Goal: Communication & Community: Answer question/provide support

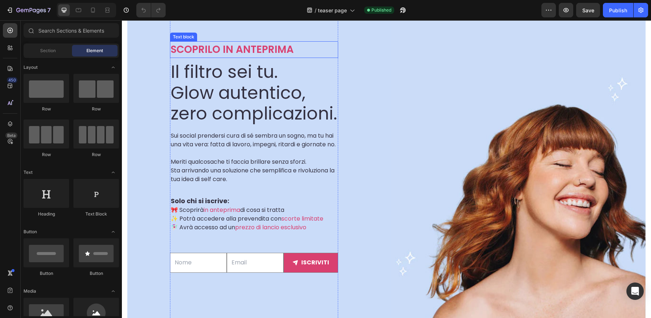
scroll to position [122, 0]
click at [231, 281] on div "Text Field Email Field iscriviti Submit Button Row Newsletter" at bounding box center [254, 262] width 168 height 37
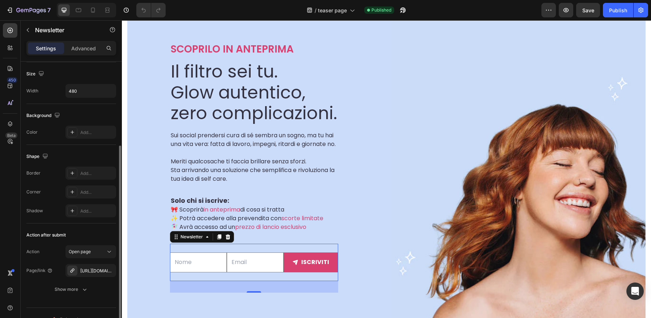
scroll to position [104, 0]
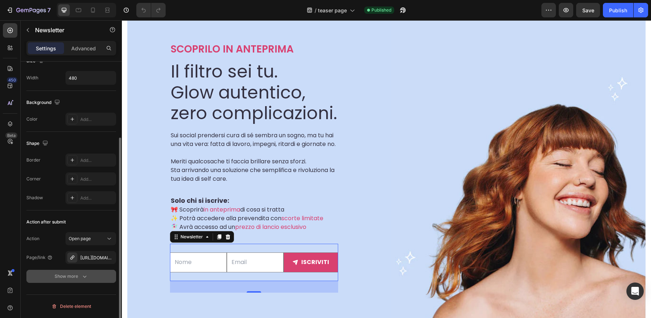
click at [93, 279] on button "Show more" at bounding box center [71, 276] width 90 height 13
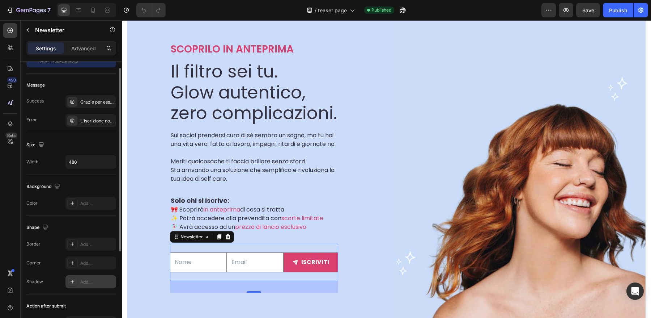
scroll to position [0, 0]
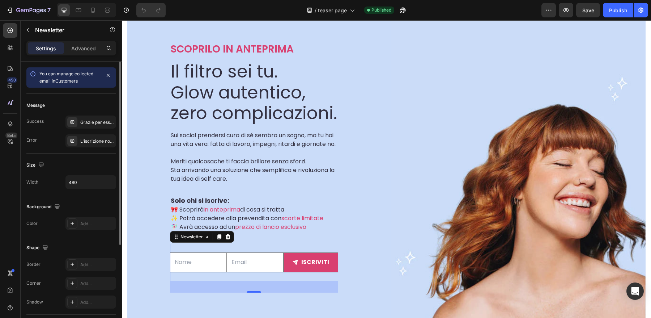
click at [70, 82] on link "Customers" at bounding box center [66, 80] width 22 height 5
click at [638, 293] on icon "Open Intercom Messenger" at bounding box center [635, 290] width 8 height 9
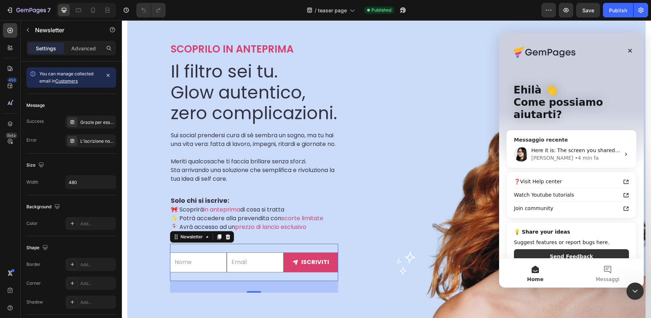
click at [595, 154] on div "[PERSON_NAME] • 4 min fa" at bounding box center [576, 158] width 89 height 8
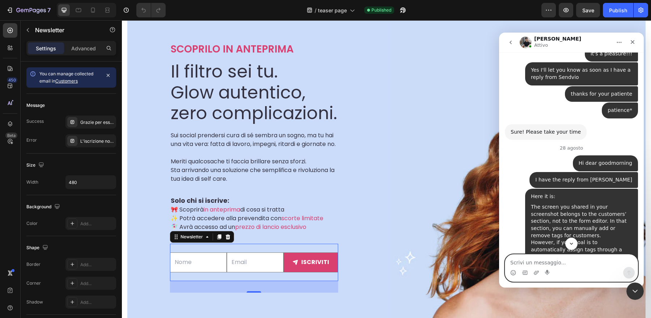
scroll to position [5070, 0]
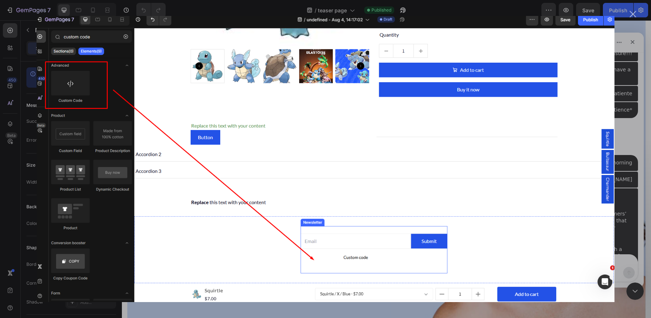
scroll to position [0, 0]
click at [625, 152] on div "Messenger Intercom" at bounding box center [325, 159] width 651 height 318
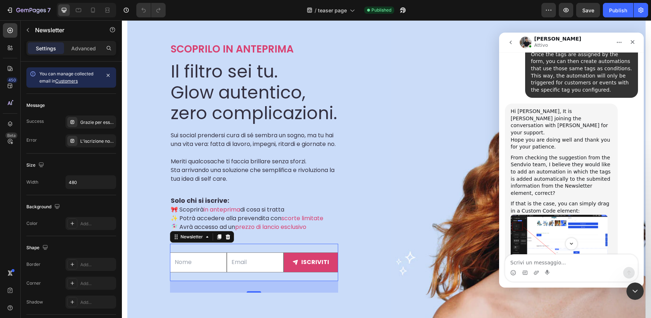
scroll to position [5315, 0]
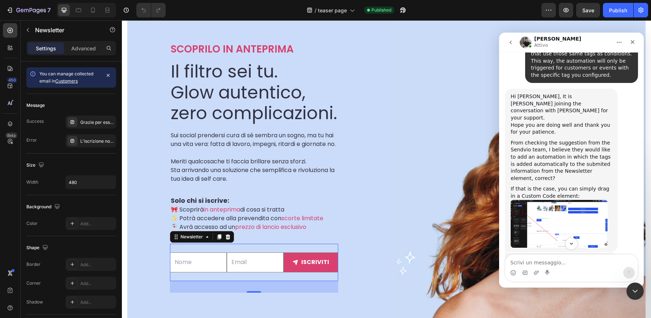
click at [570, 268] on div "Messenger Intercom" at bounding box center [572, 273] width 132 height 12
click at [569, 263] on textarea "Scrivi un messaggio..." at bounding box center [572, 260] width 132 height 12
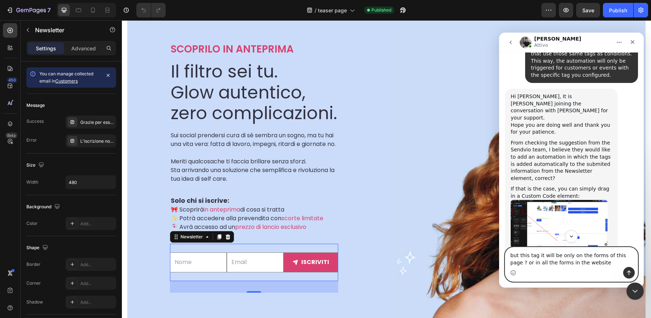
type textarea "but this tag it will be only on the forms of this page ? or in all the forms in…"
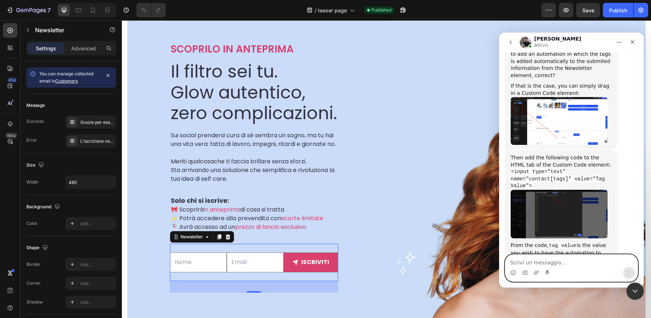
scroll to position [5433, 0]
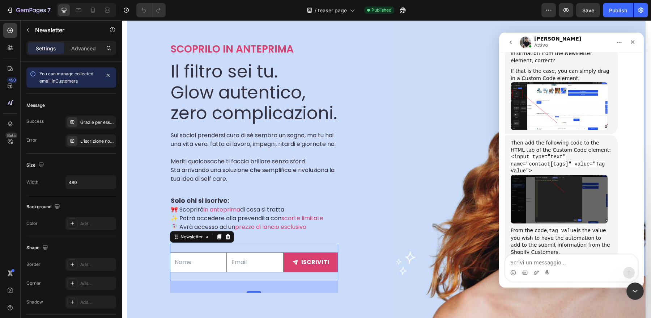
click at [582, 267] on div "Messenger Intercom" at bounding box center [572, 273] width 132 height 12
click at [574, 260] on textarea "Scrivi un messaggio..." at bounding box center [572, 260] width 132 height 12
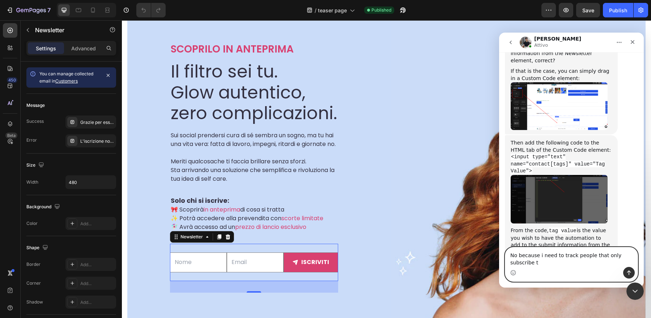
scroll to position [5440, 0]
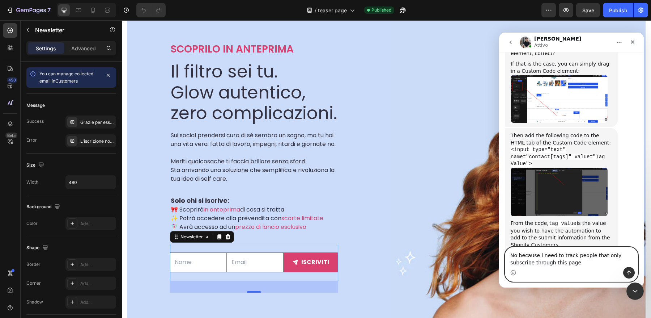
type textarea "No because i need to track people that only subscribe through this page"
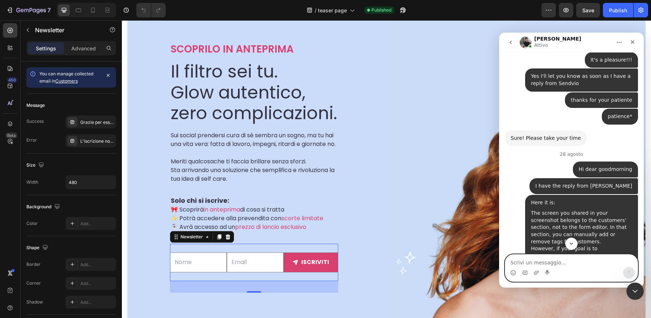
scroll to position [5032, 0]
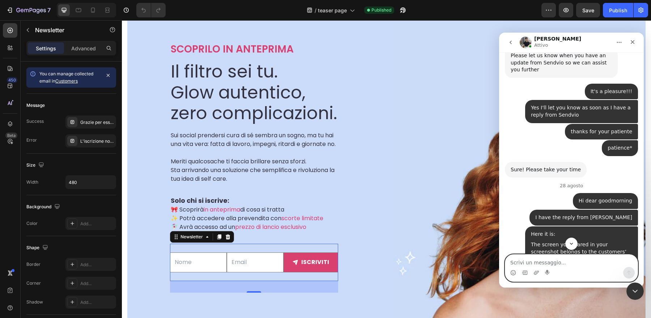
click at [550, 265] on textarea "Scrivi un messaggio..." at bounding box center [572, 260] width 132 height 12
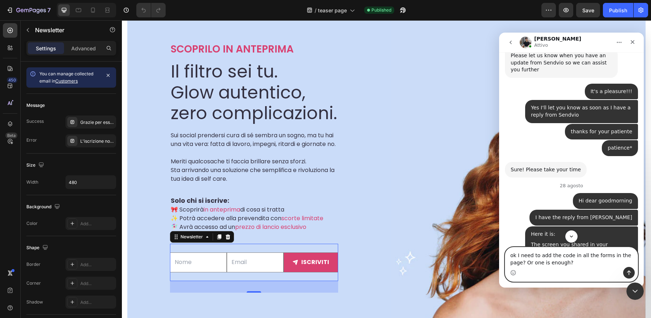
type textarea "ok I need to add the code in all the forms in the page? Or one is enough?"
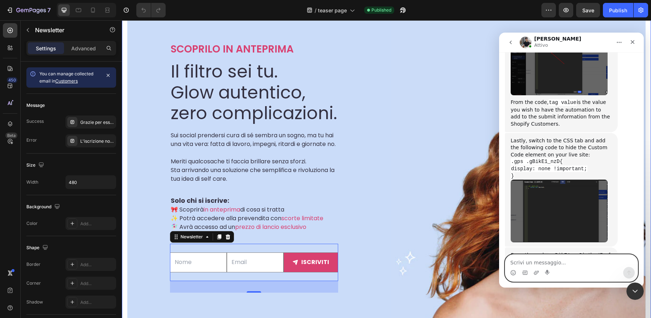
scroll to position [5580, 0]
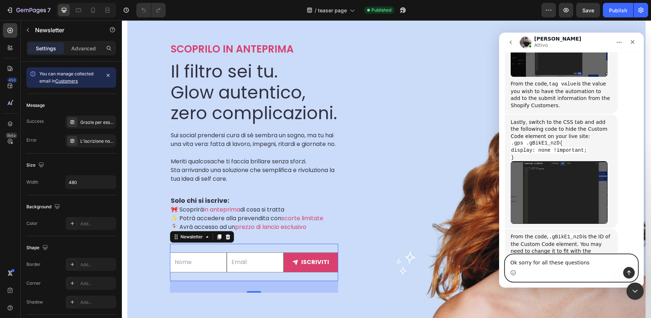
type textarea "Ok sorry for all these questions"
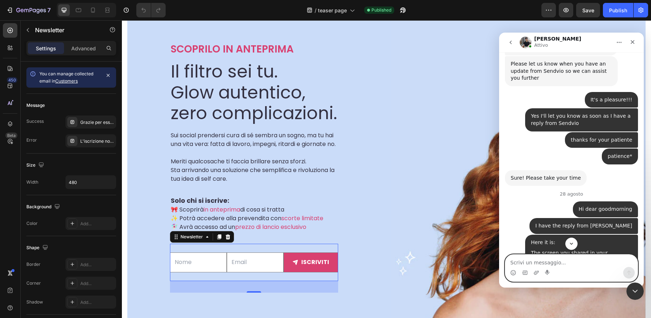
scroll to position [5029, 0]
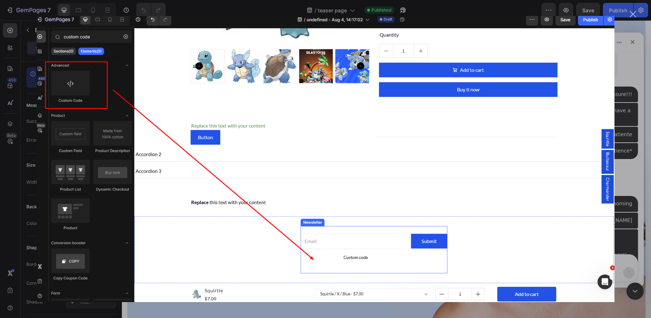
click at [634, 141] on div "Messenger Intercom" at bounding box center [325, 159] width 651 height 318
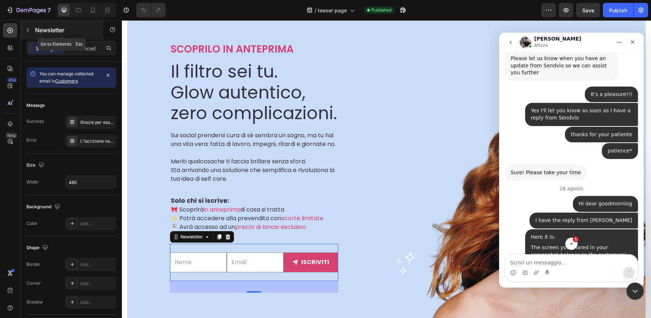
click at [26, 28] on icon "button" at bounding box center [28, 30] width 6 height 6
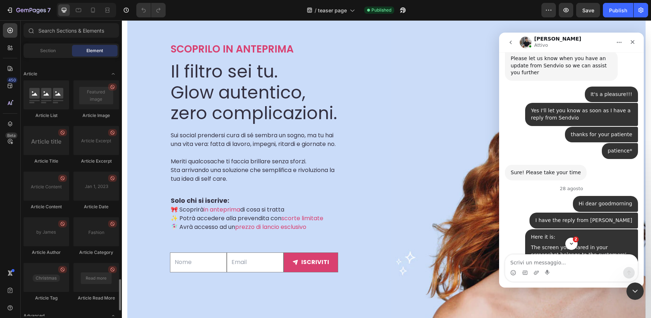
scroll to position [1886, 0]
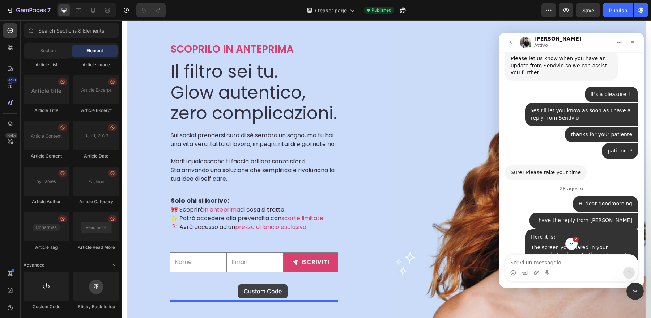
drag, startPoint x: 177, startPoint y: 306, endPoint x: 238, endPoint y: 284, distance: 65.2
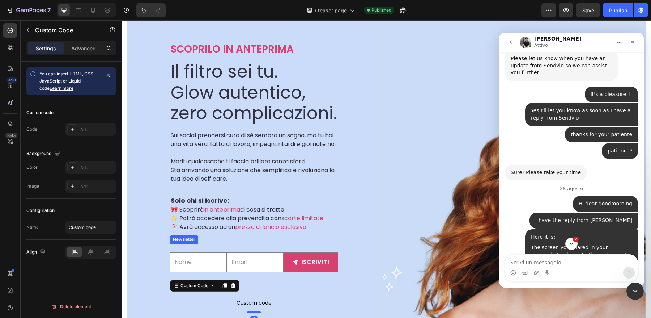
click at [244, 281] on div "Text Field Email Field iscriviti Submit Button Row Newsletter" at bounding box center [254, 262] width 168 height 37
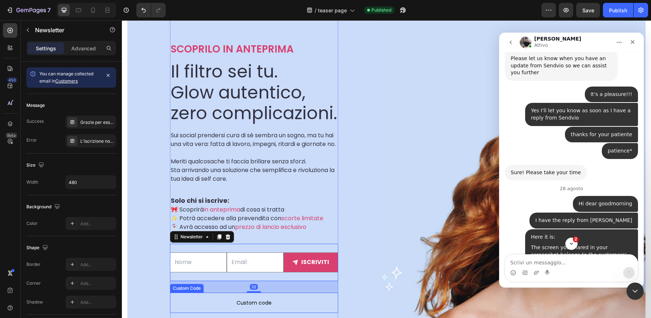
click at [237, 305] on p "Custom code" at bounding box center [254, 302] width 168 height 20
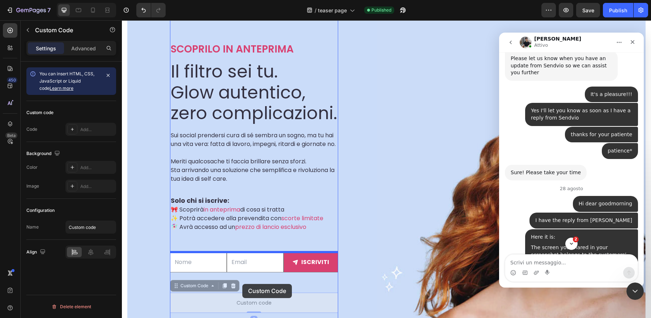
drag, startPoint x: 174, startPoint y: 295, endPoint x: 242, endPoint y: 284, distance: 69.6
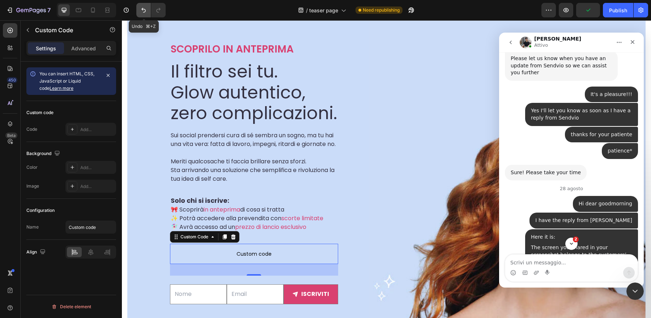
click at [144, 7] on icon "Undo/Redo" at bounding box center [143, 10] width 7 height 7
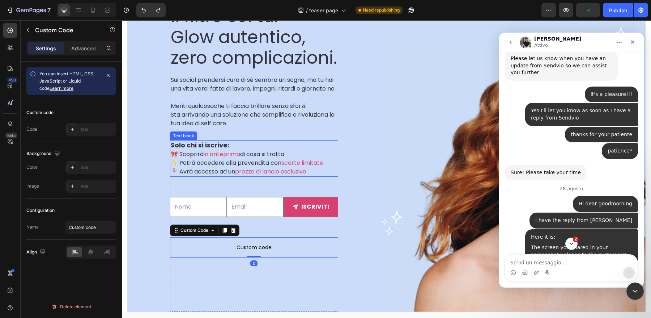
scroll to position [178, 0]
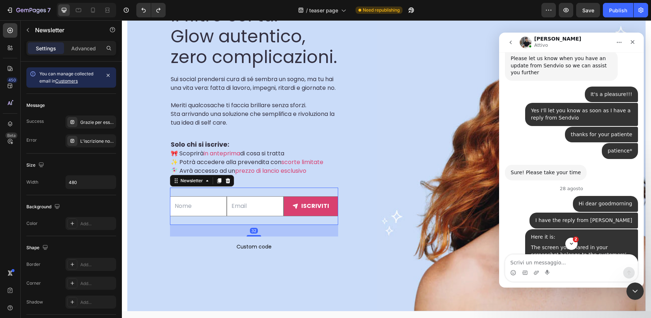
click at [227, 225] on div "Text Field Email Field iscriviti Submit Button Row Newsletter 32" at bounding box center [254, 205] width 168 height 37
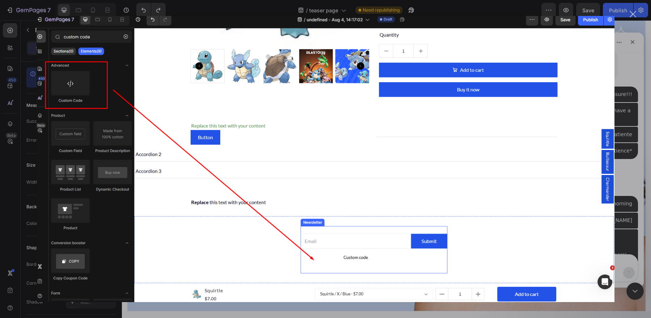
click at [639, 185] on div "Messenger Intercom" at bounding box center [325, 159] width 651 height 318
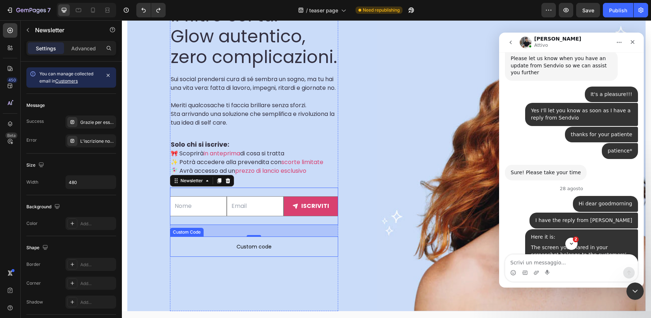
click at [286, 251] on span "Custom code" at bounding box center [254, 246] width 168 height 9
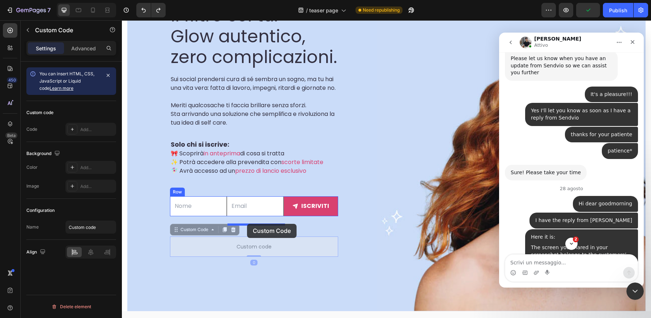
drag, startPoint x: 178, startPoint y: 241, endPoint x: 247, endPoint y: 224, distance: 71.7
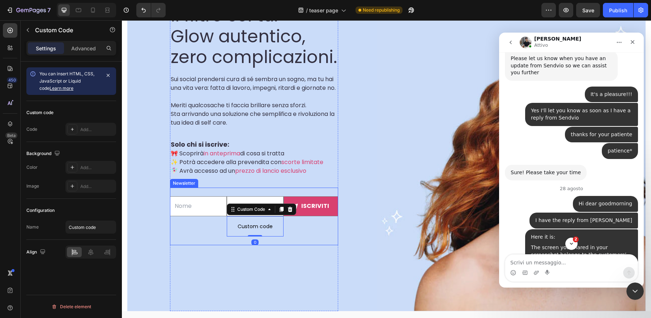
click at [281, 245] on div "Text Field Email Field Custom code Custom Code 0 iscriviti Submit Button Row Ne…" at bounding box center [254, 216] width 168 height 58
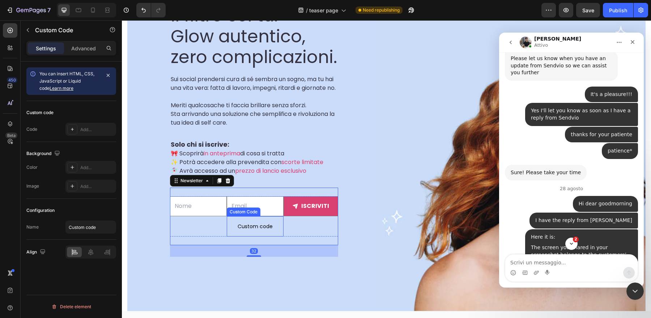
click at [259, 231] on span "Custom code" at bounding box center [255, 226] width 57 height 9
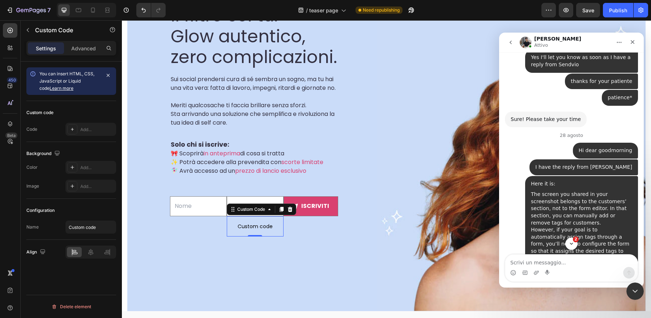
scroll to position [5084, 0]
drag, startPoint x: 511, startPoint y: 187, endPoint x: 537, endPoint y: 198, distance: 28.4
copy code "<input type="text" name="contact[tags]" value="Tag Value">"
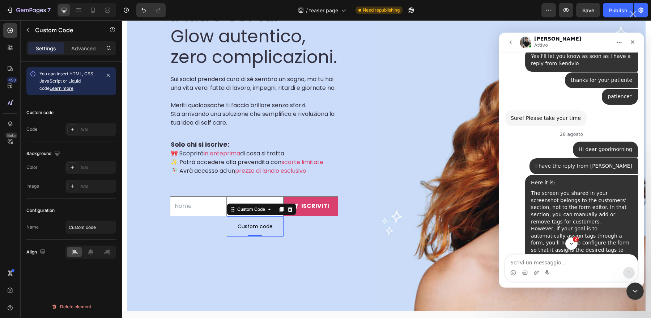
scroll to position [0, 0]
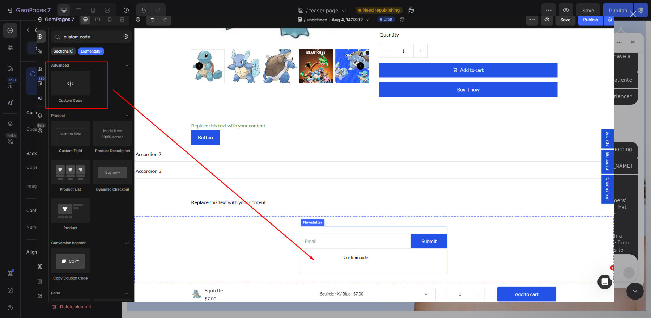
click at [632, 134] on div "Messenger Intercom" at bounding box center [325, 159] width 651 height 318
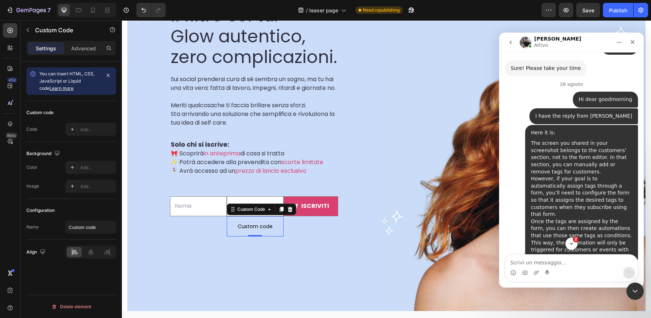
scroll to position [5147, 0]
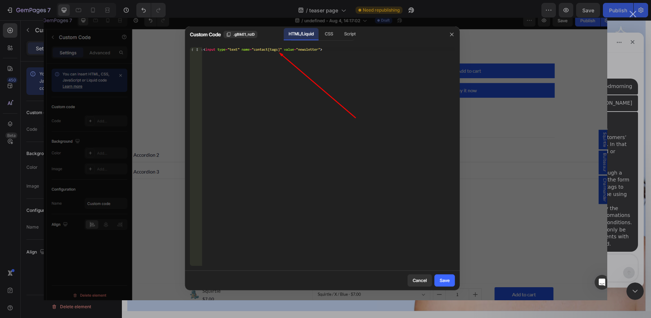
scroll to position [0, 0]
click at [623, 141] on div "Messenger Intercom" at bounding box center [325, 159] width 651 height 318
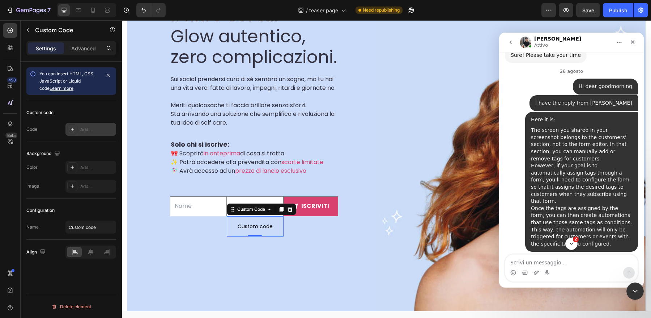
click at [88, 127] on div "Add..." at bounding box center [97, 129] width 34 height 7
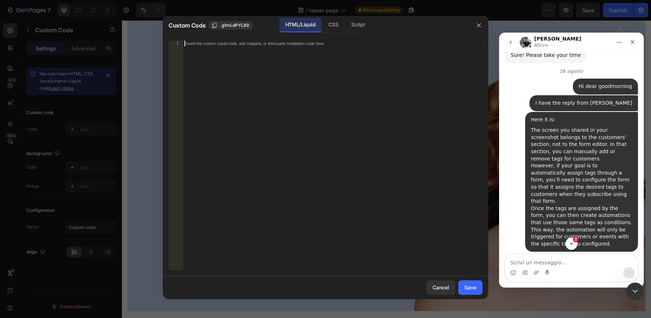
click at [240, 64] on div "Insert the custom Liquid code, add snippets, or third-party installation code h…" at bounding box center [333, 161] width 300 height 241
paste textarea "<input type="text" name="contact[tags]" value="Tag Value">"
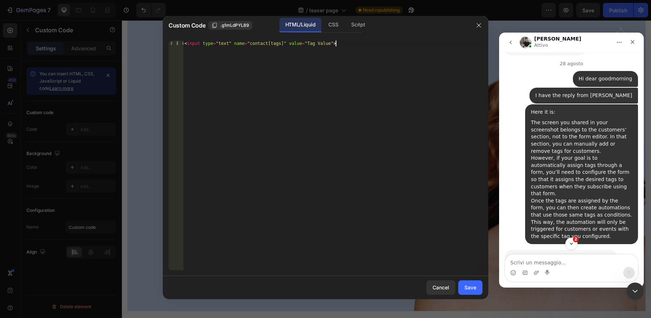
scroll to position [5155, 0]
drag, startPoint x: 544, startPoint y: 210, endPoint x: 510, endPoint y: 188, distance: 39.9
copy div "From the code, tag value is the value you wish to have the automation to add to…"
drag, startPoint x: 330, startPoint y: 44, endPoint x: 307, endPoint y: 44, distance: 22.8
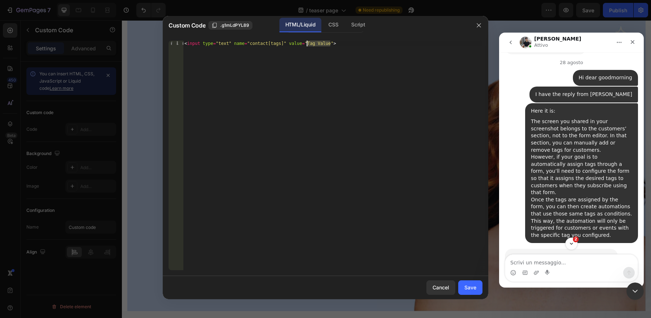
click at [307, 44] on div "< input type = "text" name = "contact[tags]" value = "Tag Value" >" at bounding box center [333, 161] width 300 height 241
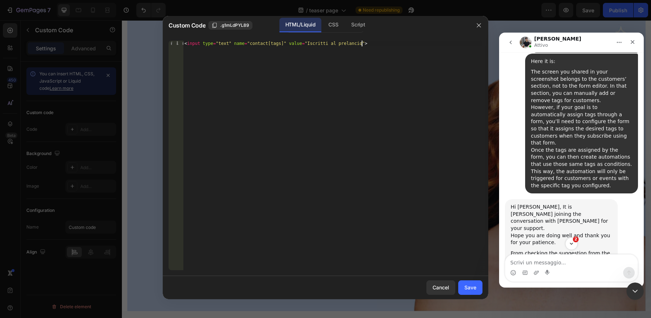
scroll to position [5213, 0]
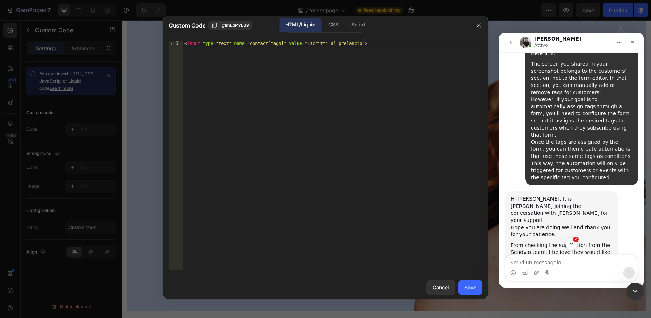
type textarea "<input type="text" name="contact[tags]" value="Iscritti al prelancio">"
drag, startPoint x: 512, startPoint y: 189, endPoint x: 528, endPoint y: 202, distance: 20.3
copy div ".gps .gBikE1_nzD{ display: none !important; }"
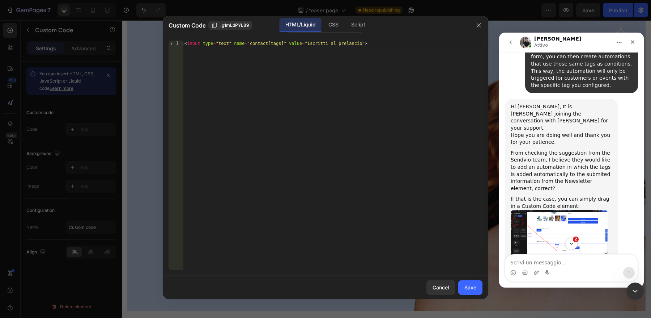
scroll to position [5308, 0]
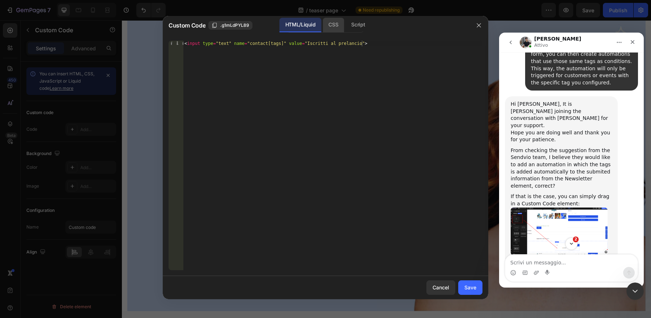
click at [346, 24] on div "CSS" at bounding box center [358, 25] width 25 height 14
click at [323, 43] on div "Insert the CSS code to style your content here." at bounding box center [318, 43] width 264 height 5
paste textarea "}"
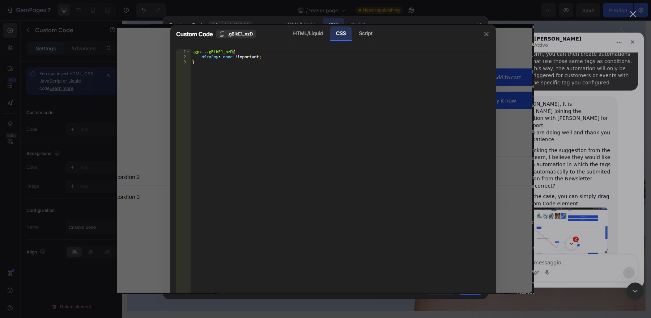
click at [564, 149] on div "Messenger Intercom" at bounding box center [325, 159] width 651 height 318
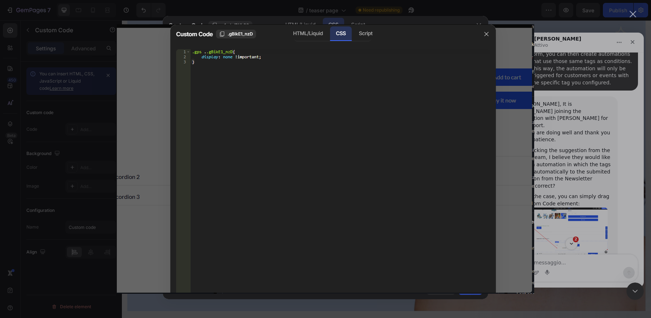
click at [563, 149] on div "Messenger Intercom" at bounding box center [325, 159] width 651 height 318
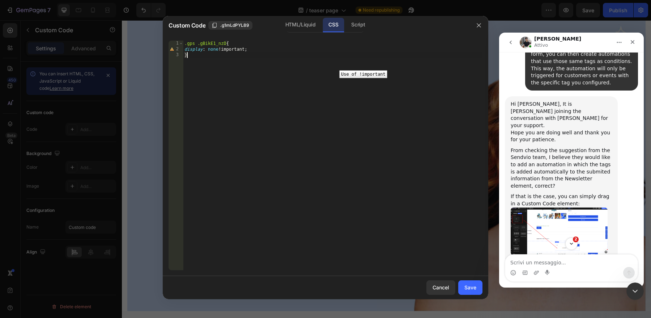
click at [171, 49] on div "2" at bounding box center [176, 49] width 15 height 6
click at [176, 49] on div "2" at bounding box center [176, 49] width 15 height 6
click at [214, 59] on div ".gps .gBikE1_nzD { display : none !important ; }" at bounding box center [333, 161] width 300 height 241
type textarea "}"
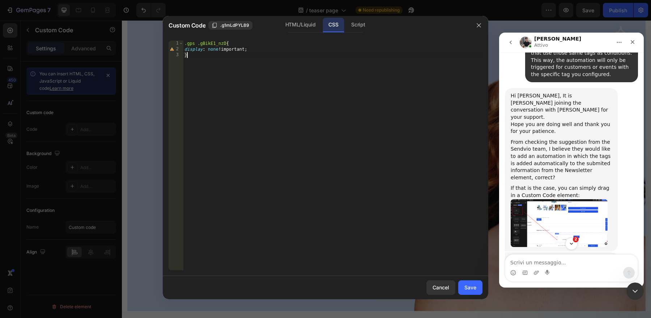
scroll to position [5319, 0]
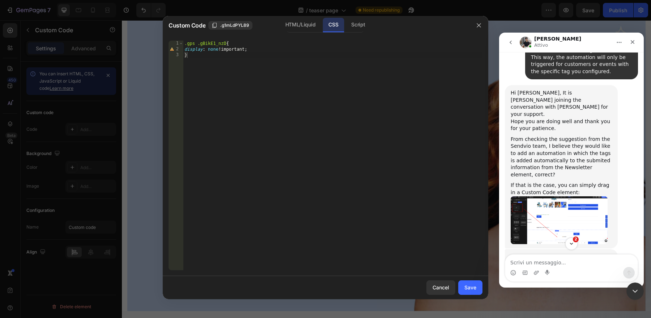
drag, startPoint x: 518, startPoint y: 183, endPoint x: 603, endPoint y: 203, distance: 87.9
copy div "From the code, .gBikE1_nzD is the ID of the Custom Code element. You may need t…"
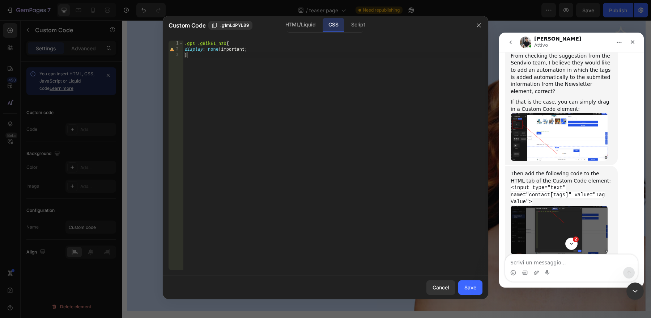
scroll to position [5677, 0]
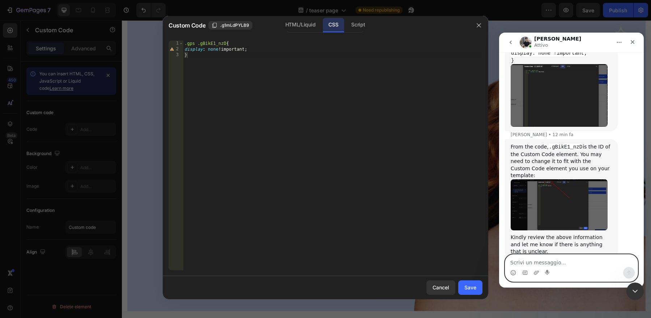
click at [546, 260] on textarea "Scrivi un messaggio..." at bounding box center [572, 260] width 132 height 12
type textarea "M"
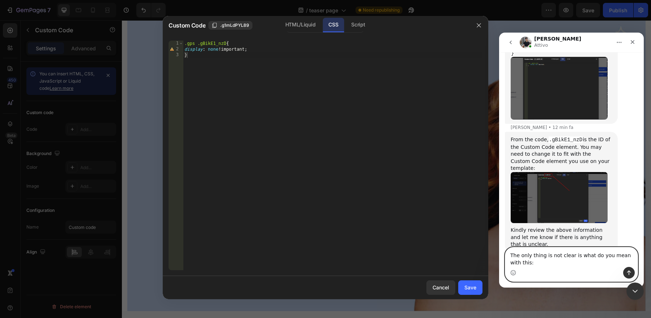
paste textarea "From the code, .gBikE1_nzD is the ID of the Custom Code element. You may need t…"
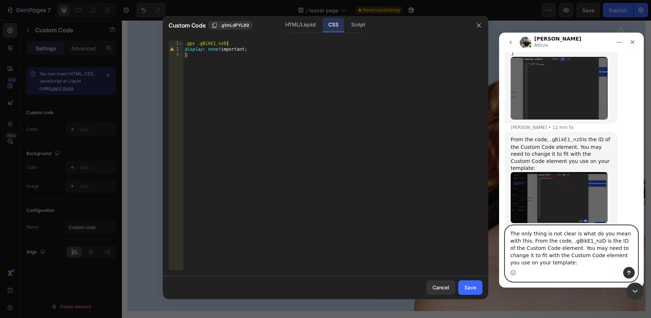
scroll to position [5705, 0]
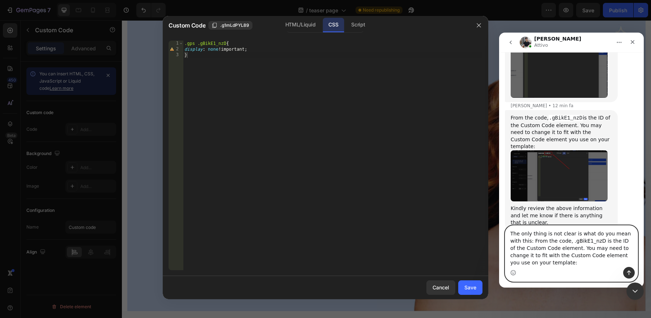
type textarea "The only thing is not clear is what do you mean with this: From the code, .gBik…"
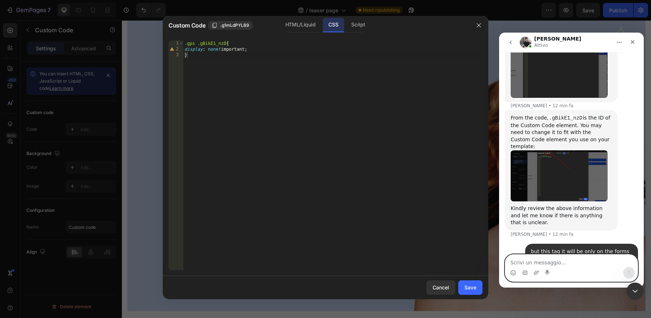
scroll to position [5721, 0]
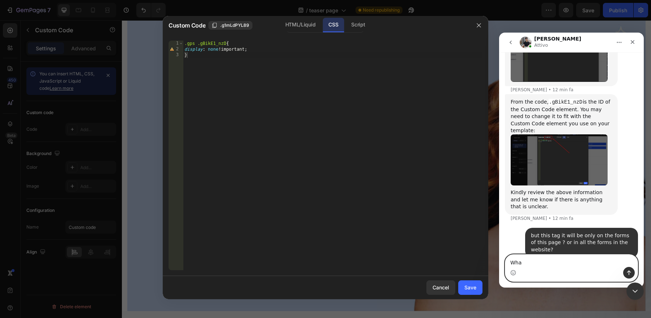
type textarea "What"
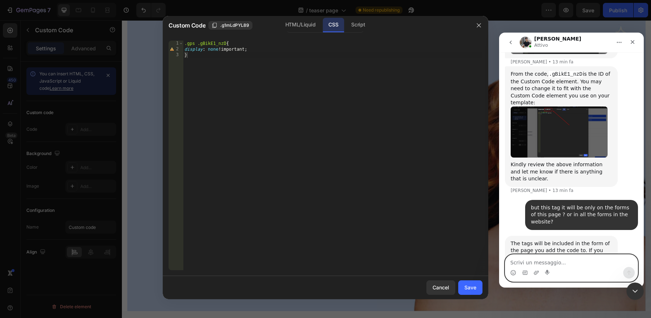
scroll to position [5750, 0]
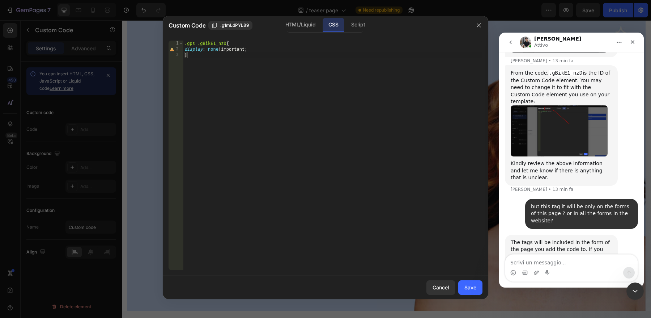
drag, startPoint x: 587, startPoint y: 232, endPoint x: 512, endPoint y: 224, distance: 75.7
copy div "Can you help me to drag in a new Custom Code element to your template?"
click at [553, 262] on textarea "Scrivi un messaggio..." at bounding box center [572, 260] width 132 height 12
type textarea "yes sure"
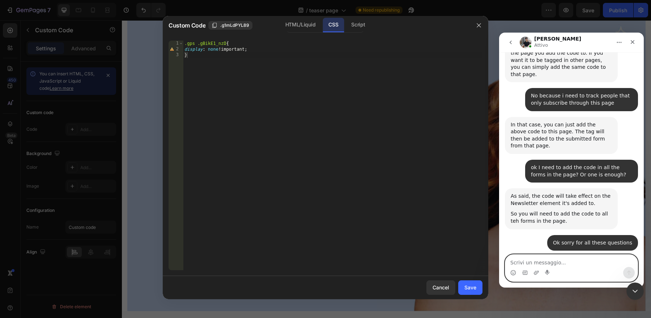
scroll to position [5987, 0]
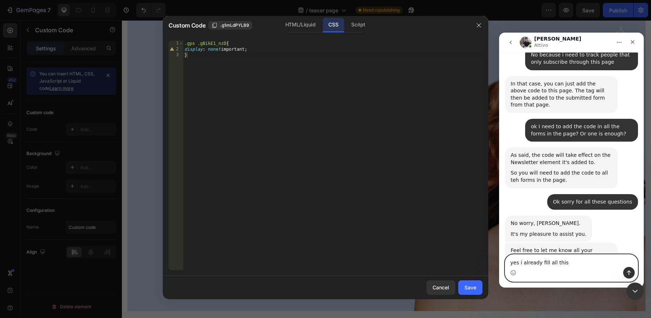
type textarea "yes i already fill all this"
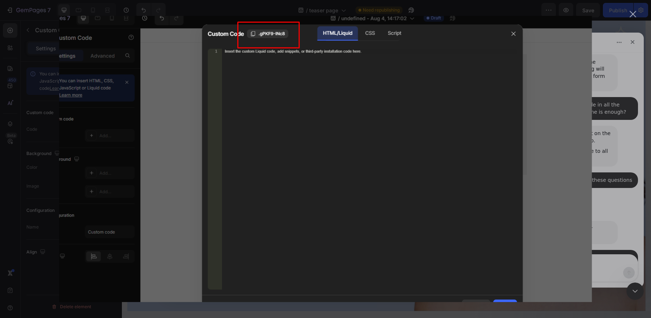
click at [618, 141] on div "Messenger Intercom" at bounding box center [325, 159] width 651 height 318
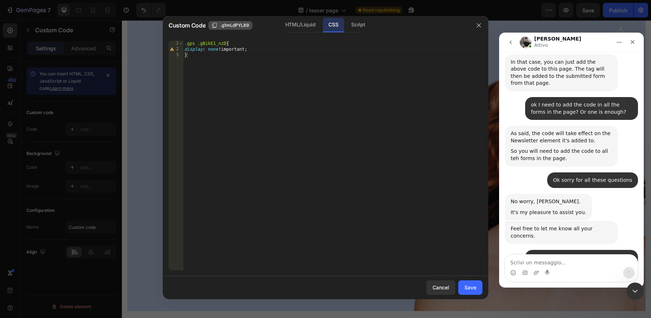
scroll to position [6037, 0]
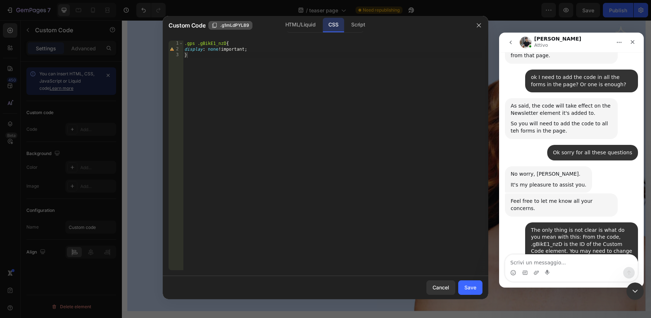
click at [247, 26] on span ".g1mLdPYL89" at bounding box center [234, 25] width 29 height 7
click at [526, 260] on textarea "Scrivi un messaggio..." at bounding box center [572, 260] width 132 height 12
type textarea ".g1mLdPYL89"
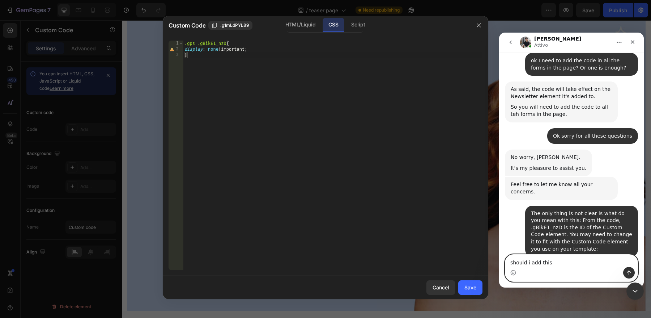
type textarea "should i add this?"
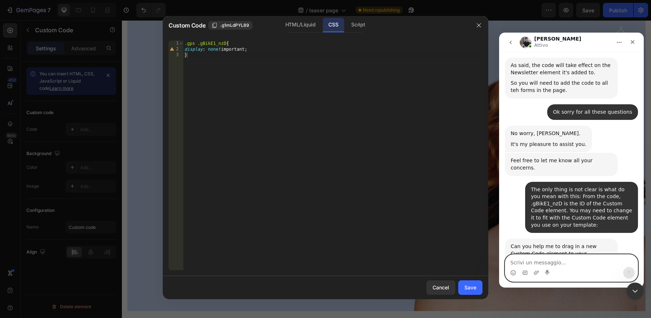
scroll to position [6105, 0]
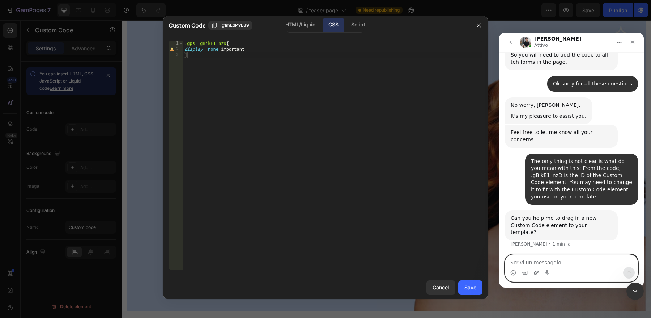
click at [535, 272] on icon "Carica allegato" at bounding box center [536, 272] width 5 height 4
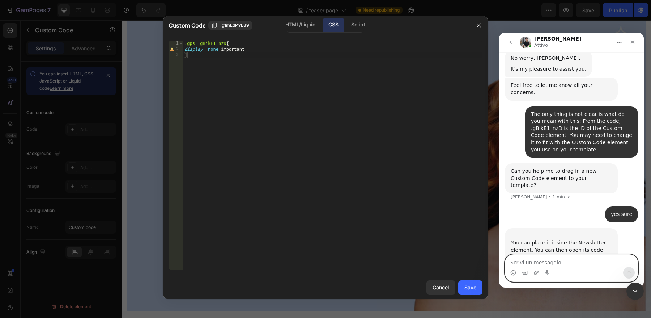
scroll to position [6157, 0]
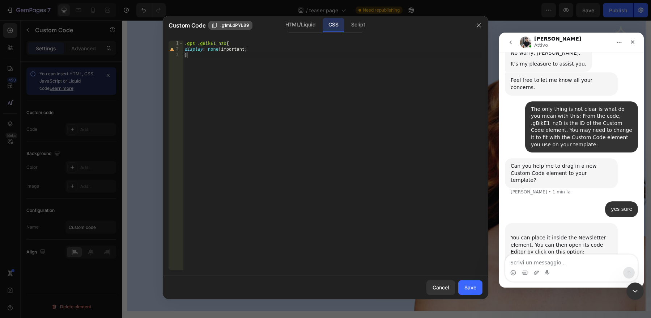
click at [214, 26] on icon "button" at bounding box center [215, 25] width 6 height 6
click at [527, 265] on textarea "Scrivi un messaggio..." at bounding box center [572, 260] width 132 height 12
type textarea ".g1mLdPYL89"
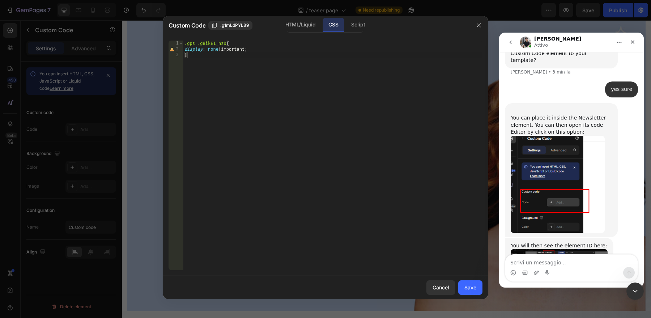
scroll to position [6317, 0]
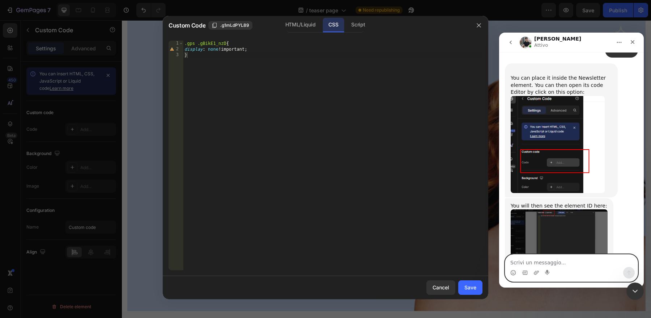
click at [555, 263] on textarea "Scrivi un messaggio..." at bounding box center [572, 260] width 132 height 12
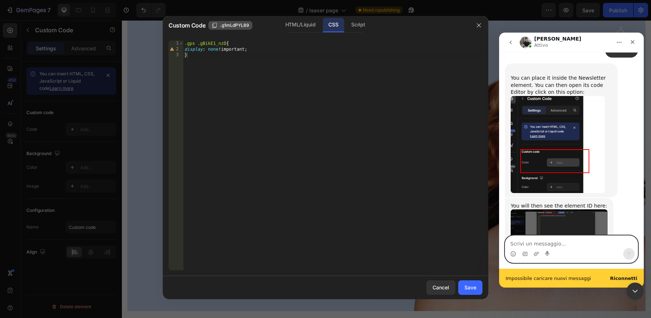
scroll to position [6336, 0]
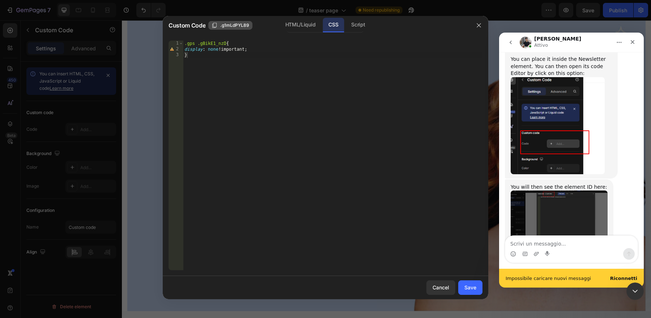
click at [217, 26] on icon "button" at bounding box center [215, 25] width 6 height 6
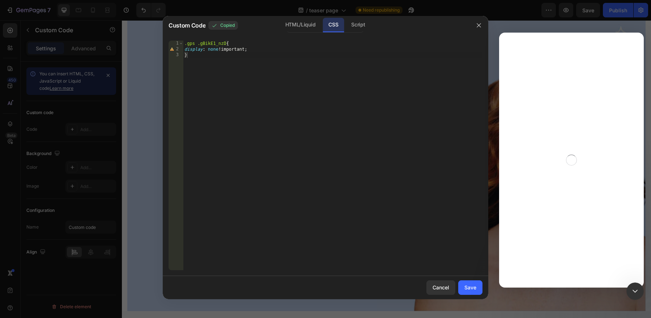
scroll to position [0, 0]
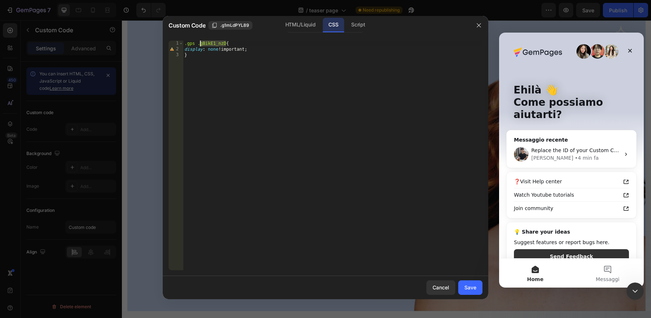
drag, startPoint x: 227, startPoint y: 43, endPoint x: 200, endPoint y: 44, distance: 26.1
click at [200, 44] on div ".gps .gBikE1_nzD { display : none !important ; }" at bounding box center [333, 161] width 300 height 241
paste textarea ".g1mLdPYL89"
click at [272, 47] on div ".gps . .g1mLdPYL89 { display : none !important ; }" at bounding box center [333, 161] width 300 height 241
click at [284, 62] on div ".gps . .g1mLdPYL89 { display : none !important ; }" at bounding box center [333, 161] width 300 height 241
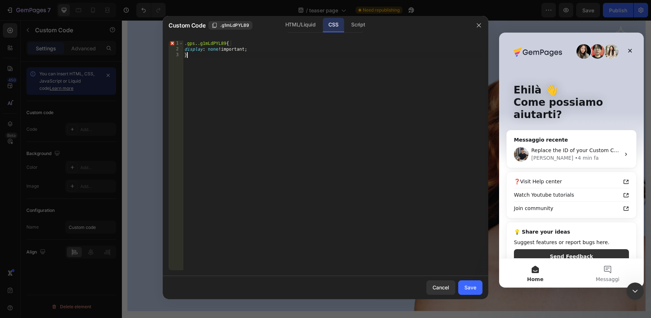
click at [204, 45] on div ".gps . .g1mLdPYL89 { display : none !important ; }" at bounding box center [333, 161] width 300 height 241
click at [303, 67] on div ".gps .g1mLdPYL89 { display : none !important ; }" at bounding box center [333, 161] width 300 height 241
click at [199, 42] on div ".gps .g1mLdPYL89 { display : none !important ; }" at bounding box center [333, 161] width 300 height 241
click at [269, 102] on div ".gps . .g1mLdPYL89 { display : none !important ; }" at bounding box center [333, 161] width 300 height 241
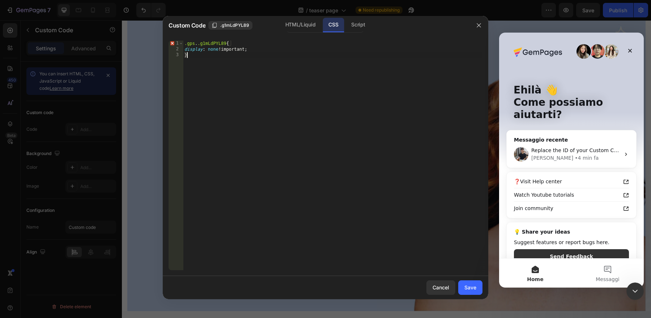
scroll to position [0, 0]
click at [212, 25] on icon "button" at bounding box center [214, 25] width 4 height 5
click at [542, 147] on div "Replace the ID of your Custom Code element to my custom code: May I know if thi…" at bounding box center [576, 151] width 89 height 8
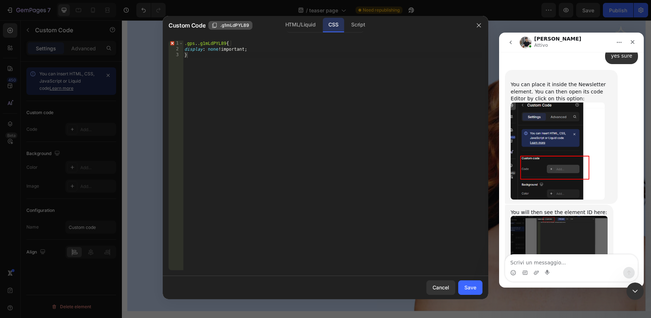
scroll to position [6295, 0]
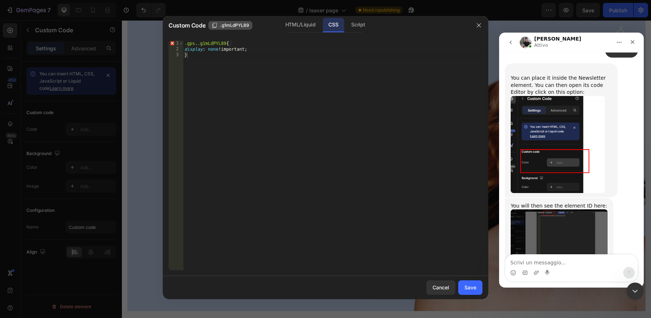
drag, startPoint x: 512, startPoint y: 135, endPoint x: 531, endPoint y: 164, distance: 34.7
copy div ".gps .g1mLdPYL89 { display: none !important; }"
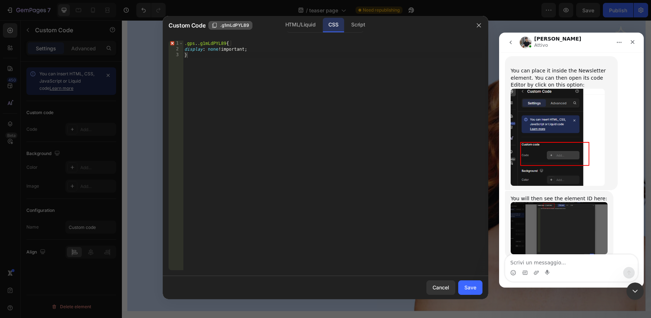
click at [285, 72] on div ".gps . .g1mLdPYL89 { display : none !important ; }" at bounding box center [333, 161] width 300 height 241
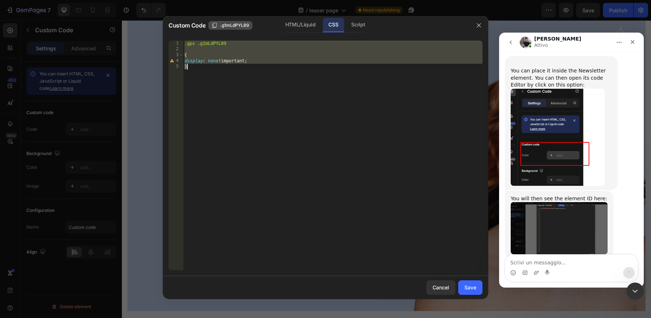
type textarea ".gps .g1mLdPYL89"
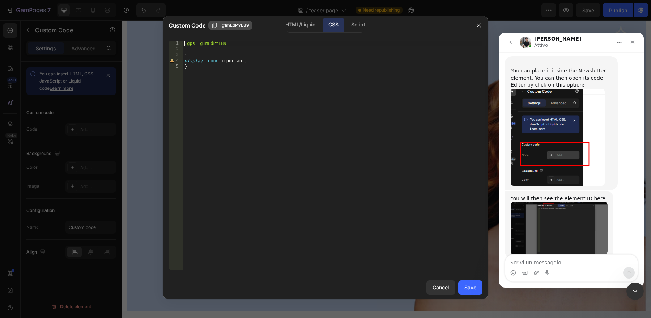
type textarea "{"
click at [288, 152] on div ".gps .g1mLdPYL89 display : none ! important ; }" at bounding box center [333, 161] width 300 height 241
click at [537, 270] on icon "Carica allegato" at bounding box center [537, 273] width 6 height 6
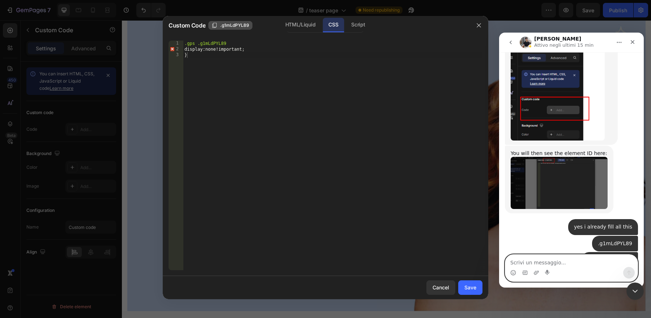
scroll to position [6366, 0]
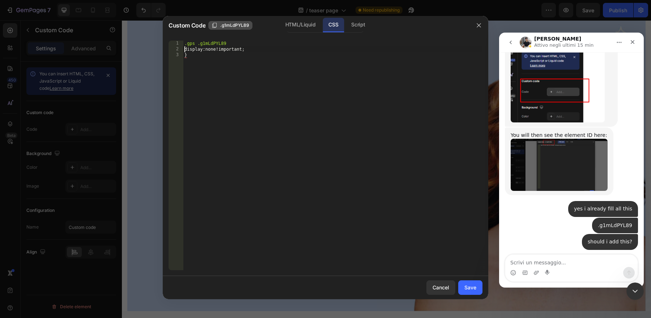
click at [185, 48] on div ".gps .g1mLdPYL89 display : none ! important ; }" at bounding box center [333, 161] width 300 height 241
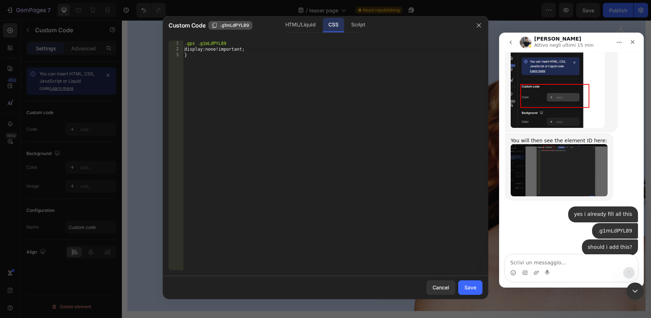
scroll to position [6359, 0]
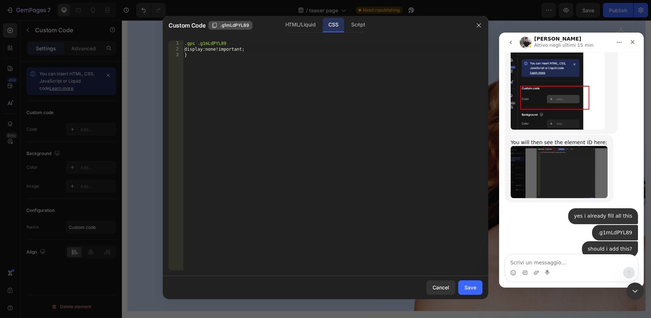
copy code "{"
click at [186, 50] on div ".gps .g1mLdPYL89 display : none ! important ; }" at bounding box center [333, 161] width 300 height 241
click at [220, 69] on div ".gps .g1mLdPYL89 { display : none !important ; }" at bounding box center [333, 161] width 300 height 241
type textarea "}"
click at [472, 290] on div "Save" at bounding box center [471, 287] width 12 height 8
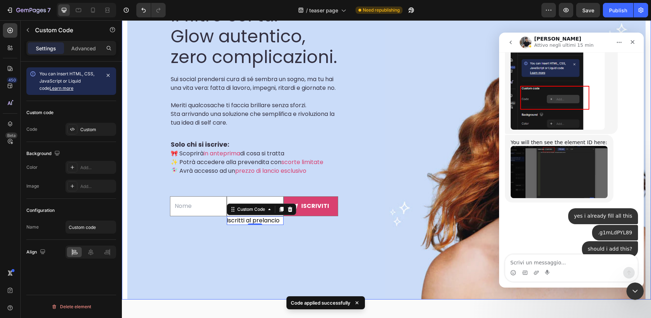
click at [367, 265] on div "SCOPRILO IN ANTEPRIMA Text block Il filtro sei tu. Glow autentico, zero complic…" at bounding box center [254, 115] width 254 height 369
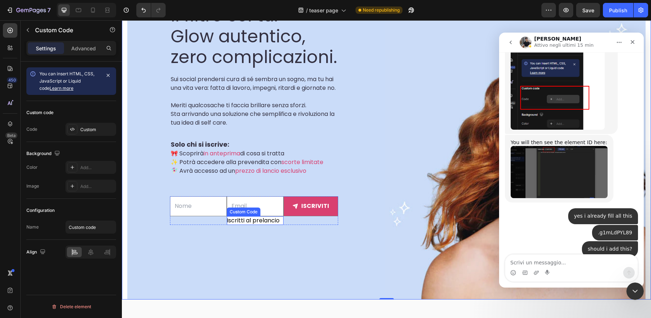
click at [267, 225] on input"] "Iscritti al prelancio" at bounding box center [255, 220] width 57 height 9
click at [283, 287] on div "SCOPRILO IN ANTEPRIMA Text block Il filtro sei tu. Glow autentico, zero complic…" at bounding box center [254, 115] width 168 height 369
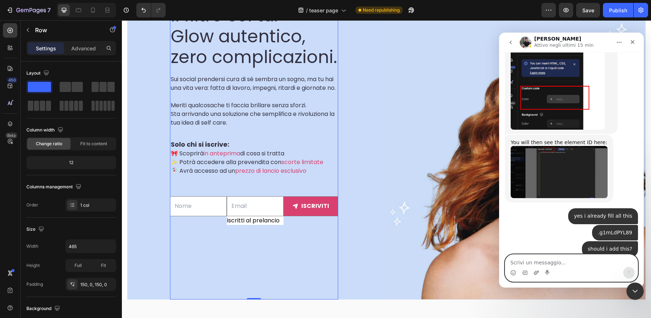
click at [537, 275] on icon "Carica allegato" at bounding box center [537, 273] width 6 height 6
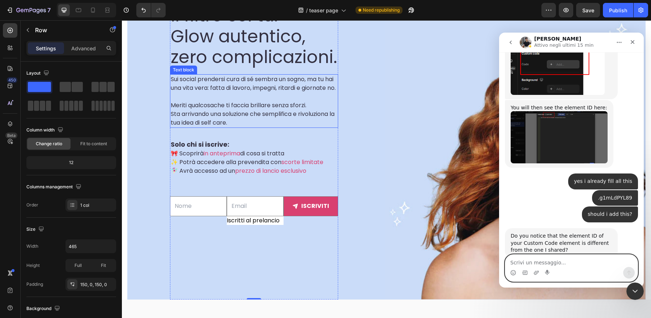
scroll to position [6394, 0]
type textarea "Does it appear on the frontend?"
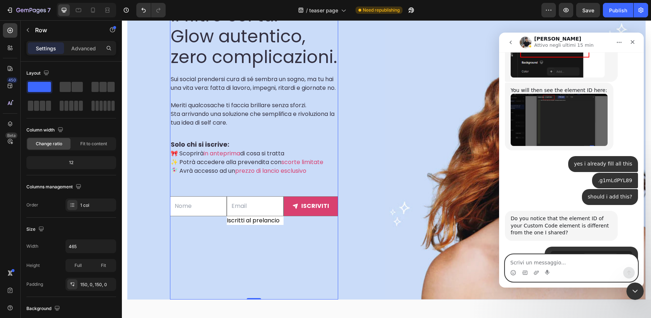
scroll to position [6410, 0]
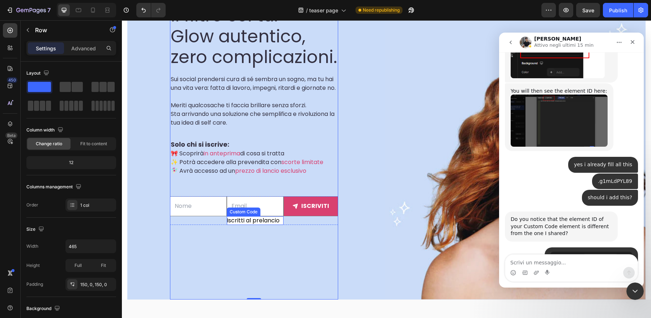
click at [271, 225] on input"] "Iscritti al prelancio" at bounding box center [255, 220] width 57 height 9
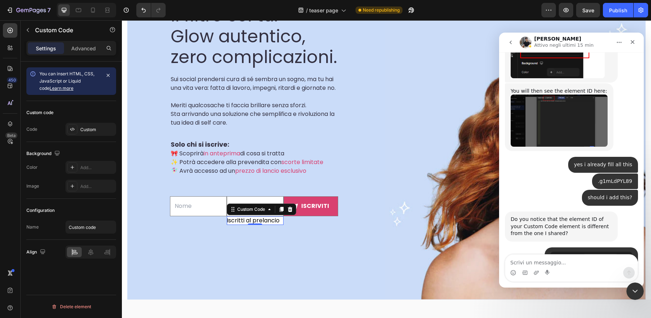
scroll to position [6411, 0]
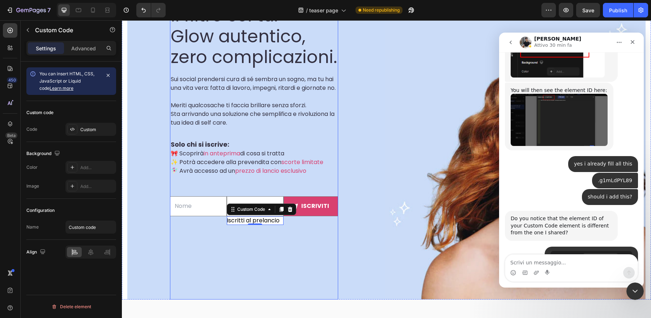
click at [229, 245] on div "SCOPRILO IN ANTEPRIMA Text block Il filtro sei tu. Glow autentico, zero complic…" at bounding box center [254, 115] width 168 height 260
click at [284, 225] on input"] "Iscritti al prelancio" at bounding box center [255, 220] width 57 height 9
click at [588, 10] on span "Save" at bounding box center [589, 10] width 12 height 6
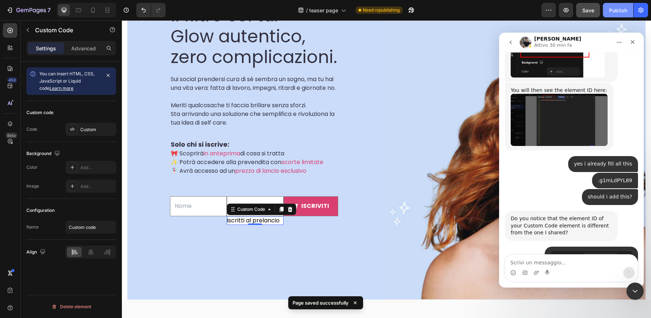
click at [621, 12] on div "Publish" at bounding box center [618, 11] width 18 height 8
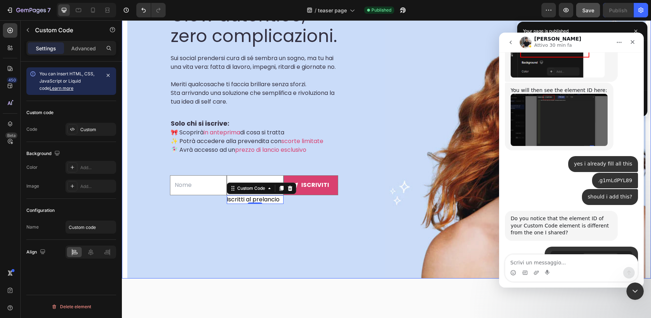
scroll to position [212, 0]
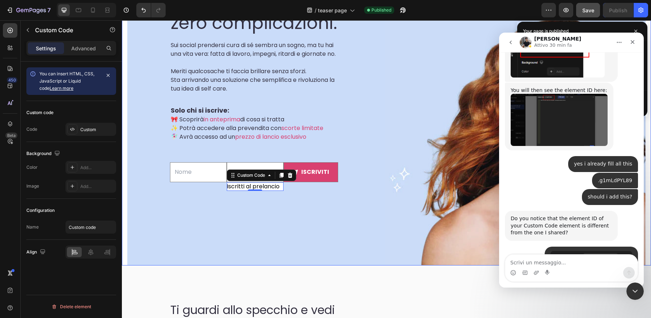
click at [383, 232] on div "SCOPRILO IN ANTEPRIMA Text block Il filtro sei tu. Glow autentico, zero complic…" at bounding box center [386, 81] width 519 height 369
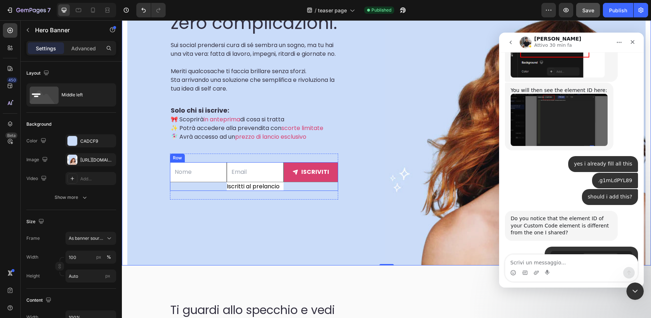
click at [295, 191] on div "iscriviti Submit Button" at bounding box center [311, 176] width 55 height 29
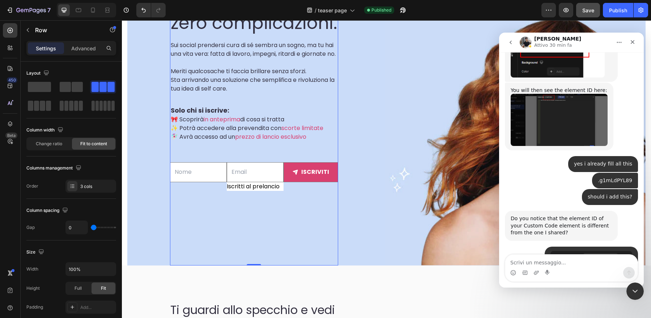
click at [317, 255] on div "SCOPRILO IN ANTEPRIMA Text block Il filtro sei tu. Glow autentico, zero complic…" at bounding box center [254, 81] width 168 height 369
click at [313, 191] on div "iscriviti Submit Button" at bounding box center [311, 176] width 55 height 29
click at [300, 199] on div "Text Field Email Field Iscritti al prelancio Custom Code iscriviti Submit Butto…" at bounding box center [254, 176] width 168 height 46
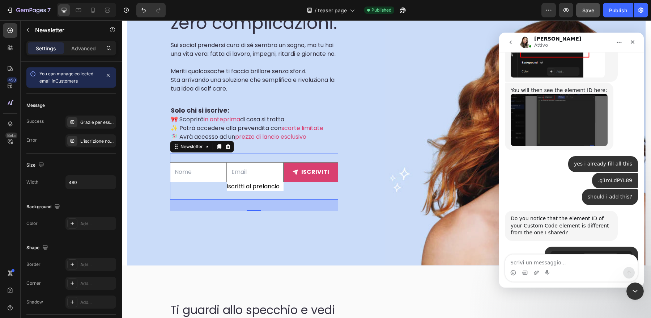
scroll to position [6470, 0]
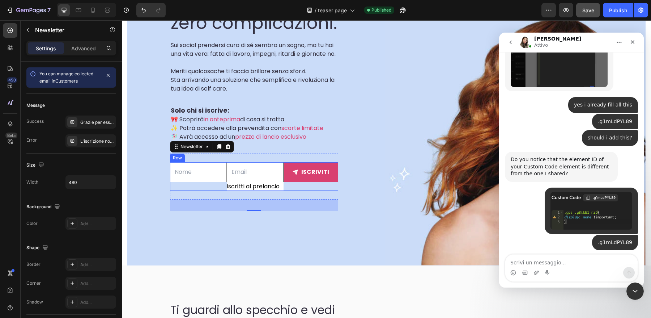
click at [303, 191] on div "iscriviti Submit Button" at bounding box center [311, 176] width 55 height 29
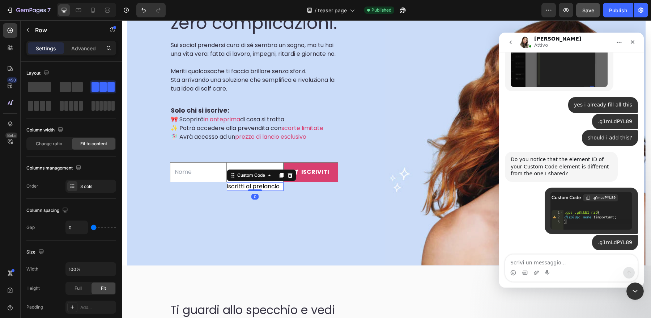
click at [282, 191] on input"] "Iscritti al prelancio" at bounding box center [255, 186] width 57 height 9
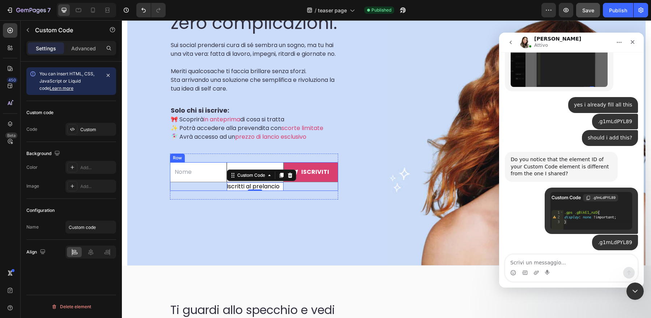
click at [294, 199] on div "Text Field Email Field Iscritti al prelancio Custom Code 0 iscriviti Submit But…" at bounding box center [254, 176] width 168 height 46
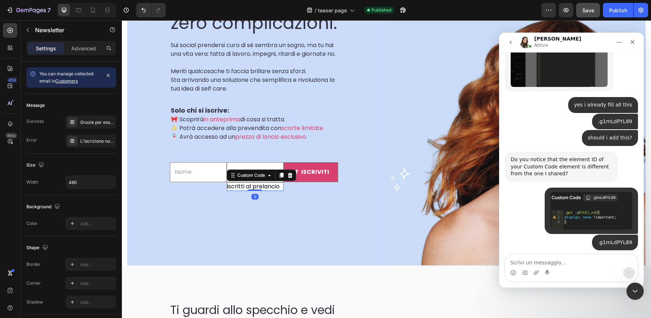
click at [227, 191] on input"] "Iscritti al prelancio" at bounding box center [255, 186] width 57 height 9
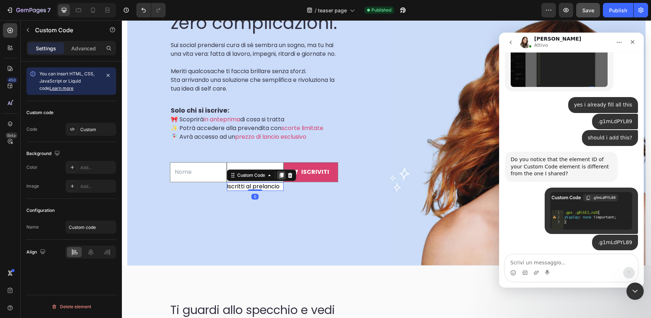
click at [282, 178] on icon at bounding box center [282, 175] width 4 height 5
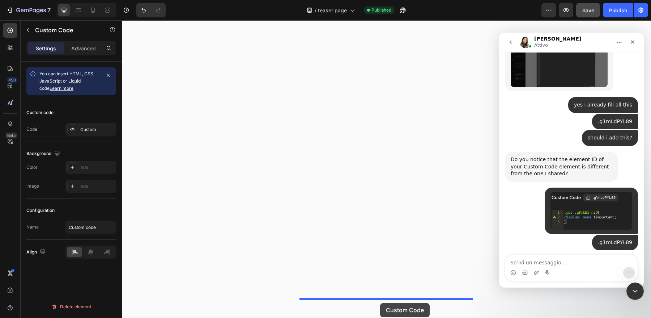
scroll to position [1108, 0]
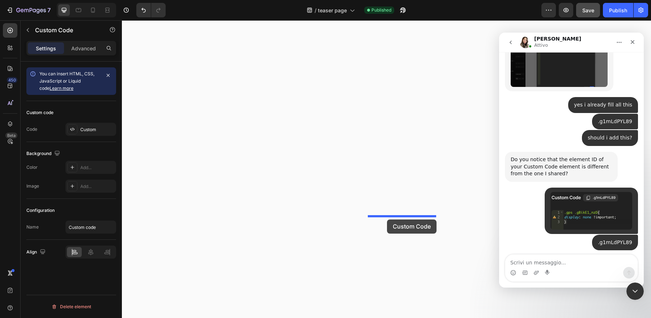
drag, startPoint x: 235, startPoint y: 193, endPoint x: 387, endPoint y: 219, distance: 154.6
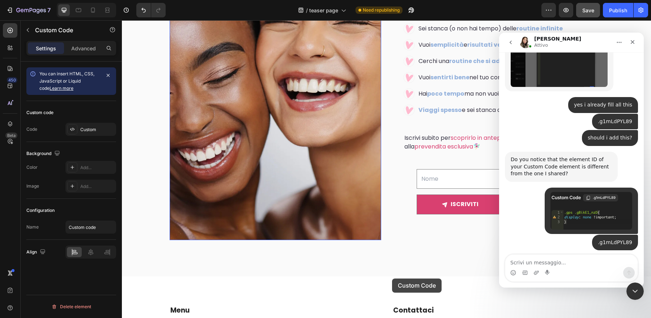
scroll to position [1543, 0]
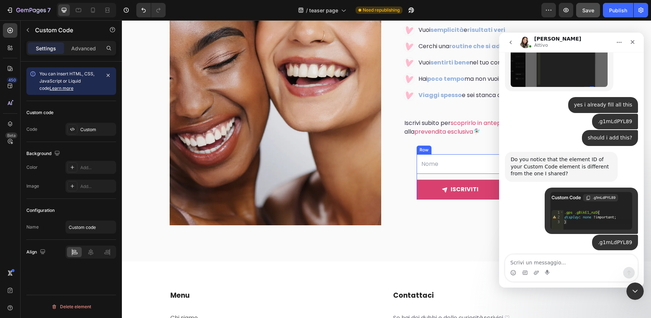
drag, startPoint x: 374, startPoint y: 219, endPoint x: 164, endPoint y: 152, distance: 220.7
click at [634, 45] on icon "Chiudi" at bounding box center [633, 42] width 6 height 6
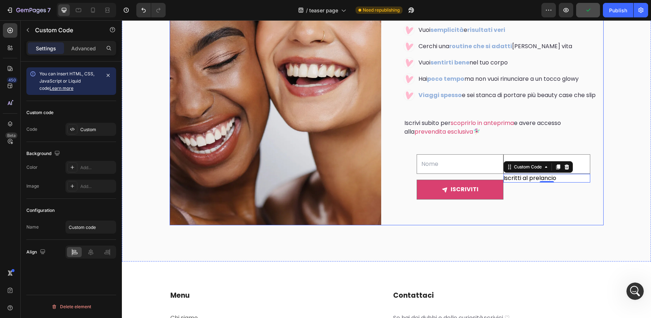
scroll to position [6470, 0]
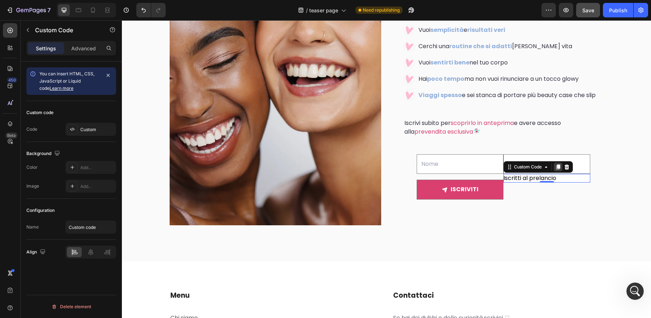
click at [559, 165] on icon at bounding box center [559, 167] width 4 height 5
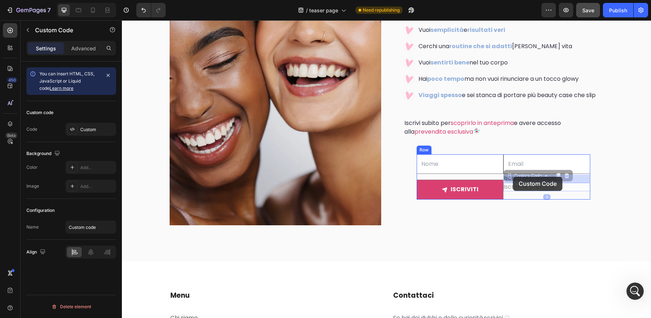
drag, startPoint x: 511, startPoint y: 169, endPoint x: 513, endPoint y: 177, distance: 8.3
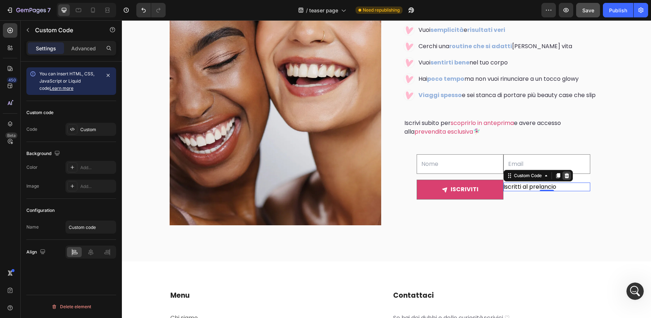
click at [566, 173] on icon at bounding box center [567, 175] width 5 height 5
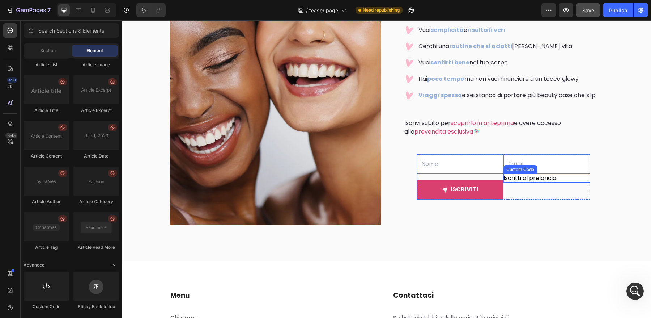
click at [575, 174] on div "Iscritti al prelancio" at bounding box center [547, 178] width 87 height 9
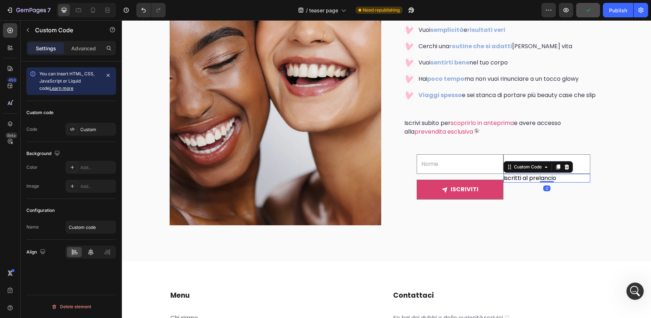
click at [89, 257] on div at bounding box center [90, 252] width 15 height 10
click at [424, 236] on div "Image Row Sei nel posto [PERSON_NAME]: Heading Title Line Sei stanca (o non hai…" at bounding box center [386, 84] width 529 height 355
click at [576, 174] on input"] "Iscritti al prelancio" at bounding box center [547, 178] width 87 height 9
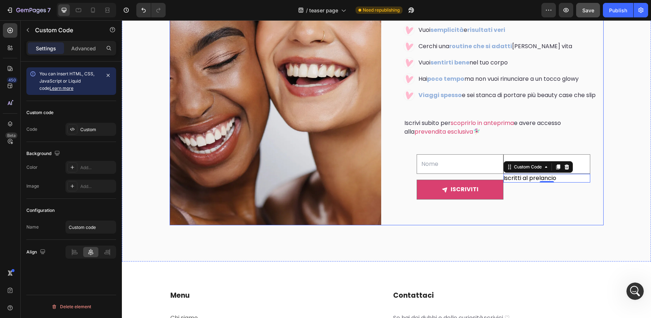
click at [548, 216] on div "Sei nel posto [PERSON_NAME]: Heading Title Line Sei stanca (o non hai tempo) de…" at bounding box center [498, 84] width 212 height 282
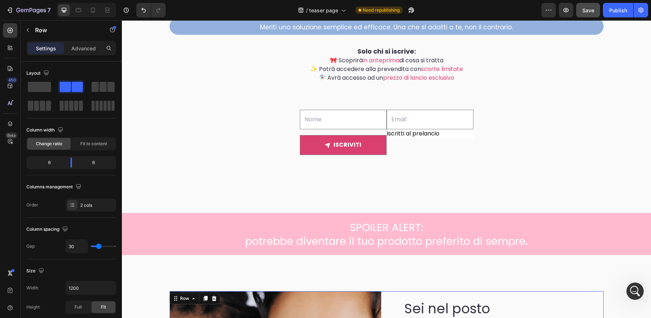
scroll to position [1130, 0]
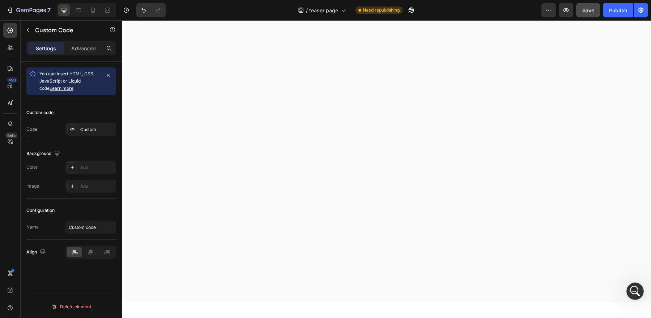
click at [88, 250] on icon at bounding box center [90, 251] width 7 height 7
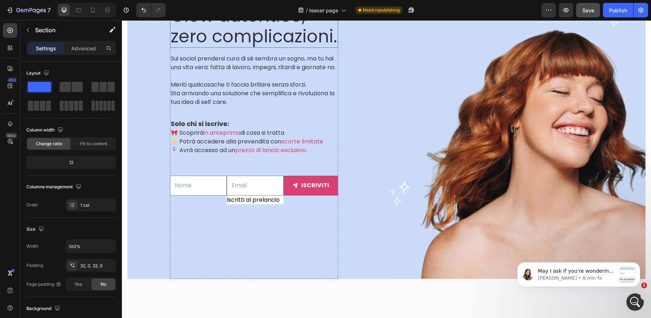
scroll to position [232, 0]
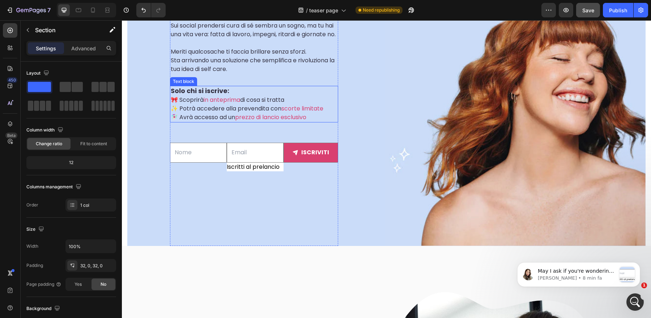
click at [181, 113] on p "✨ Potrà accedere alla prevendita con scorte limitate" at bounding box center [254, 108] width 167 height 9
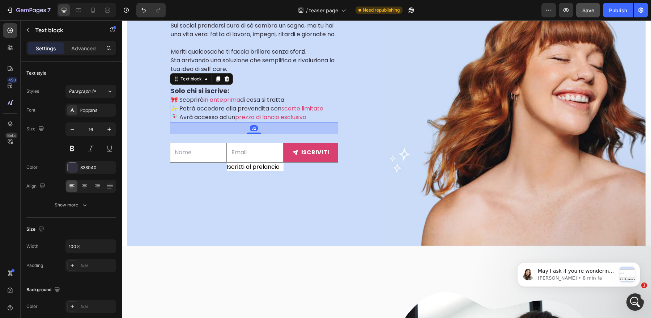
click at [176, 113] on p "✨ Potrà accedere alla prevendita con scorte limitate" at bounding box center [254, 108] width 167 height 9
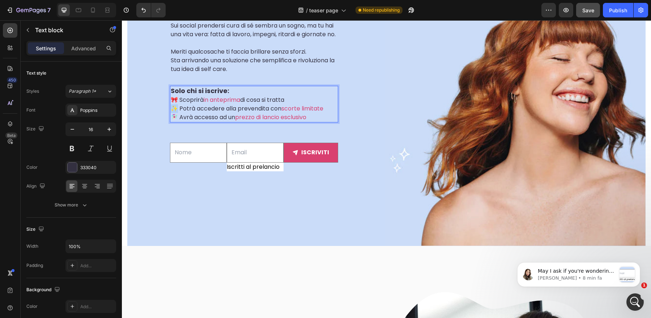
drag, startPoint x: 177, startPoint y: 116, endPoint x: 173, endPoint y: 116, distance: 4.7
click at [173, 113] on p "✨ Potrà accedere alla prevendita con scorte limitate" at bounding box center [254, 108] width 167 height 9
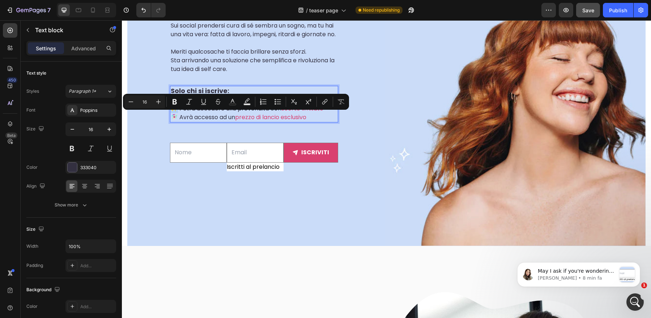
copy p "✨"
click at [233, 171] on input"] "Iscritti al prelancio" at bounding box center [255, 166] width 57 height 9
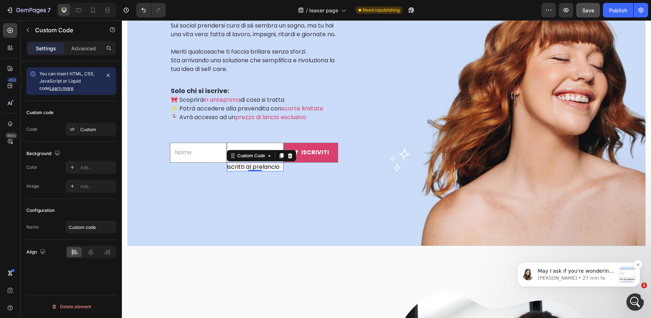
click at [584, 275] on p "[PERSON_NAME] • 27 min fa" at bounding box center [577, 278] width 78 height 7
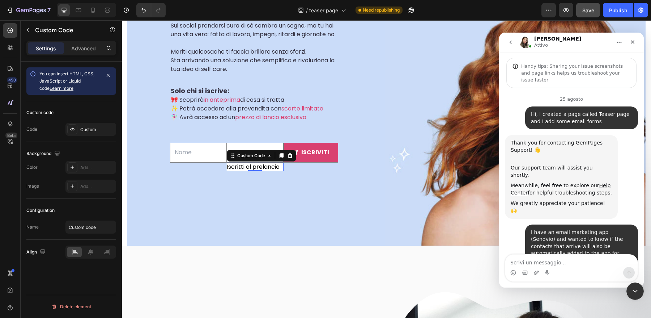
scroll to position [6527, 0]
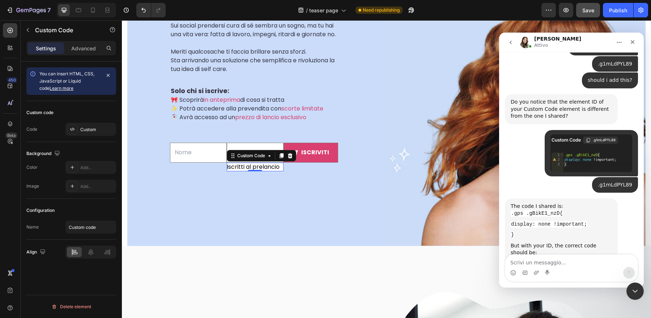
click at [578, 269] on div "Messenger Intercom" at bounding box center [572, 273] width 132 height 12
click at [548, 261] on textarea "Scrivi un messaggio..." at bounding box center [572, 260] width 132 height 12
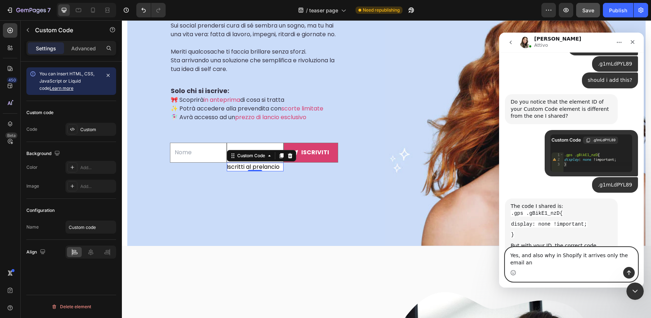
scroll to position [6534, 0]
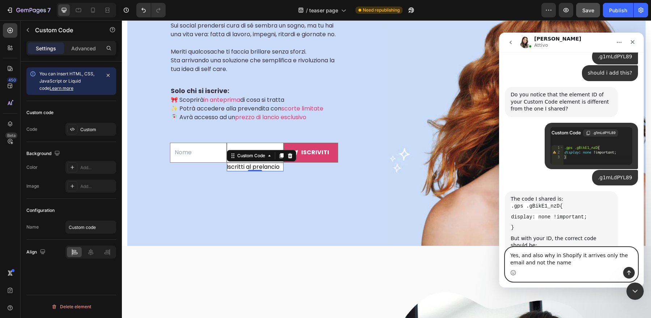
type textarea "Yes, and also why in Shopify it arrives only the email and not the name"
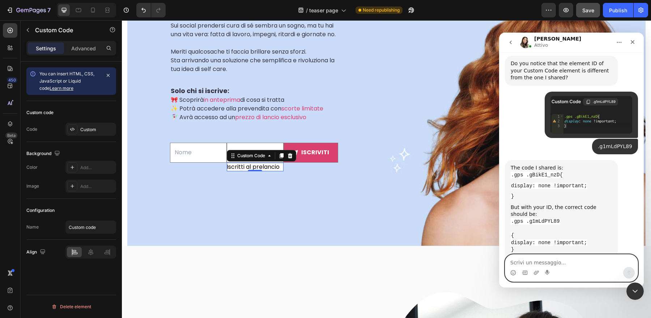
scroll to position [6592, 0]
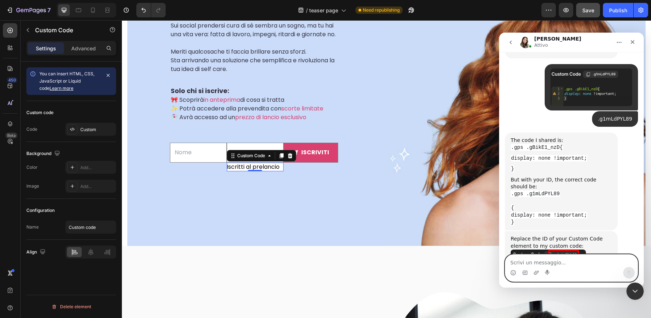
click at [553, 263] on textarea "Scrivi un messaggio..." at bounding box center [572, 260] width 132 height 12
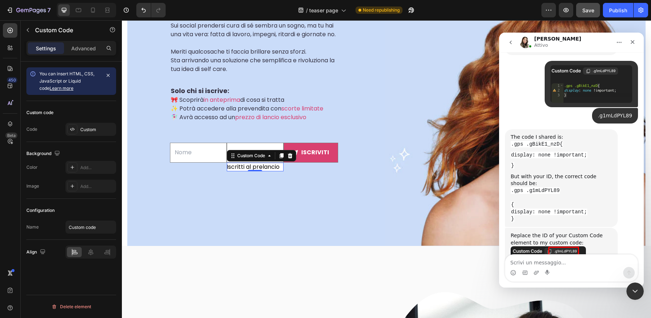
click at [565, 267] on div "Messenger Intercom" at bounding box center [572, 273] width 132 height 12
click at [560, 261] on textarea "Scrivi un messaggio..." at bounding box center [572, 260] width 132 height 12
type textarea "Yes sure"
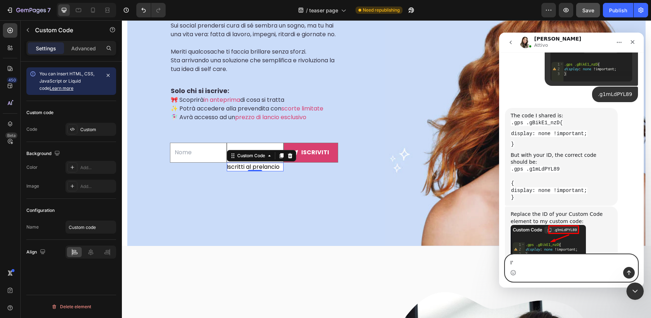
type textarea "I"
paste textarea "Unfortunately, I have to go, but I'll be back by 2 p.m. Please let me know, and…"
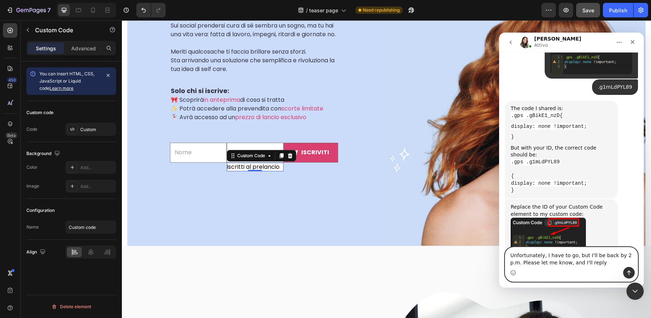
click at [602, 265] on textarea "Unfortunately, I have to go, but I'll be back by 2 p.m. Please let me know, and…" at bounding box center [572, 257] width 132 height 20
type textarea "Unfortunately, I have to go, but I'll be back by 2 p.m. Please let me know, and…"
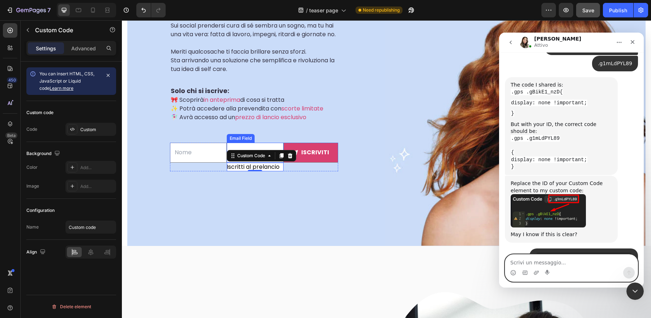
scroll to position [6676, 0]
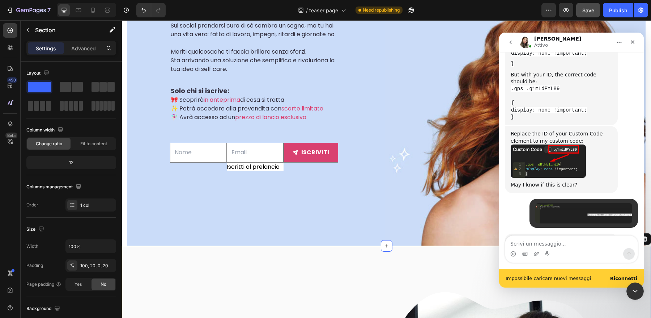
scroll to position [6717, 0]
